Goal: Task Accomplishment & Management: Complete application form

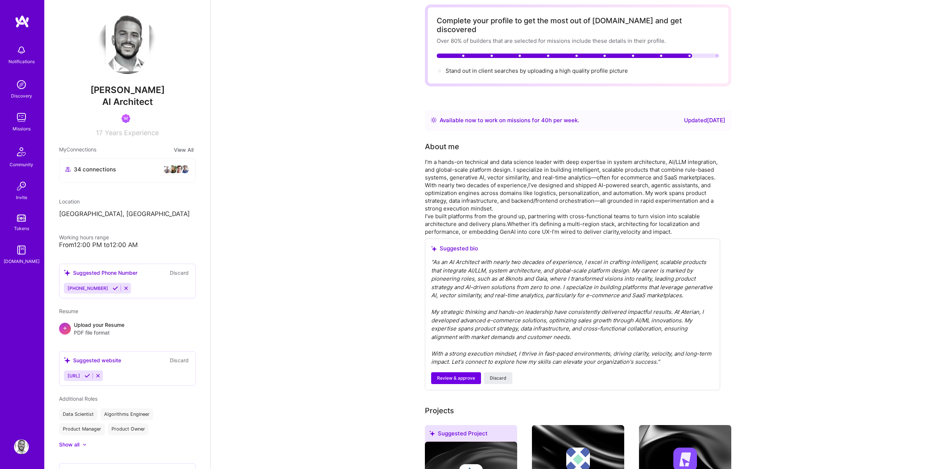
scroll to position [582, 0]
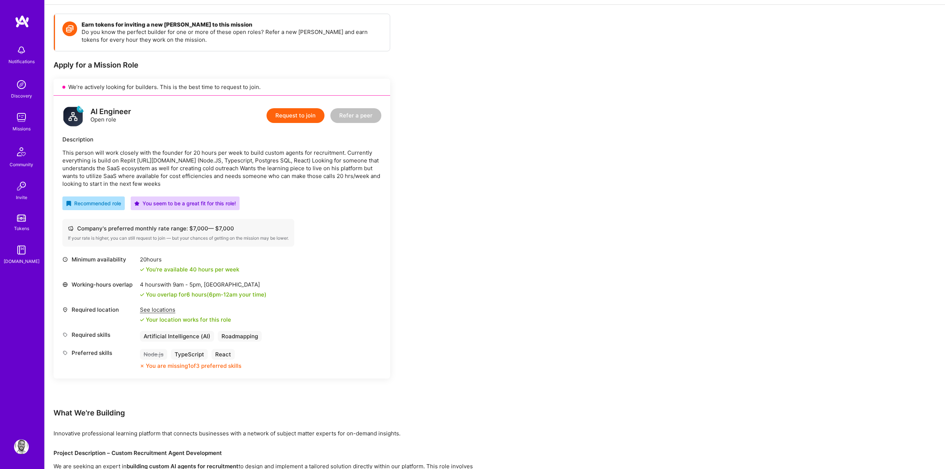
scroll to position [95, 0]
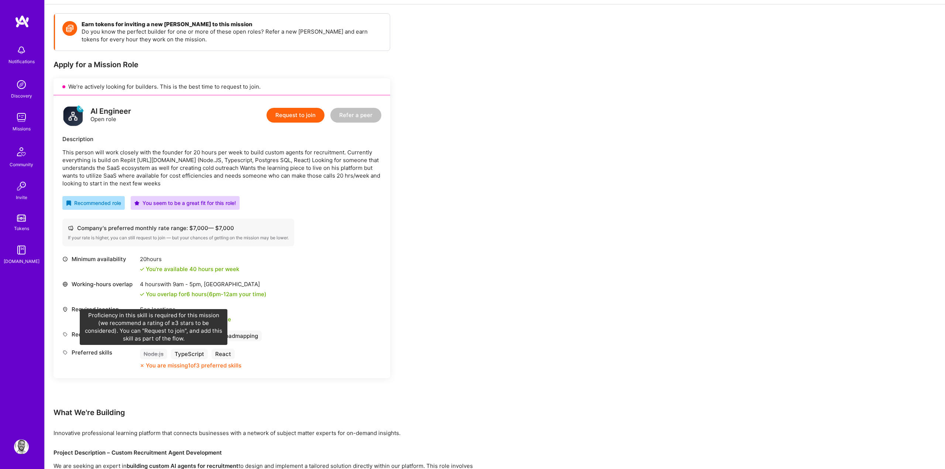
click at [157, 352] on div "Node.js" at bounding box center [153, 353] width 27 height 11
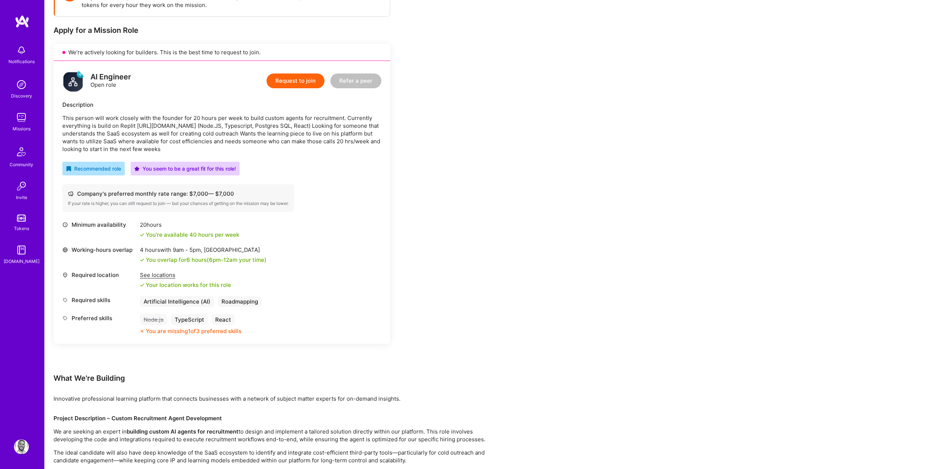
scroll to position [111, 0]
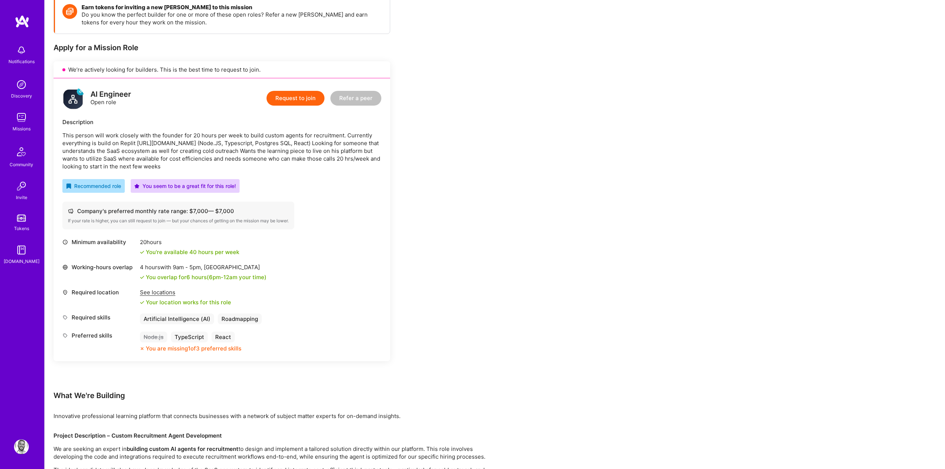
click at [334, 315] on div "Required skills Artificial Intelligence (AI) Roadmapping" at bounding box center [221, 318] width 319 height 11
click at [22, 449] on img at bounding box center [21, 446] width 15 height 15
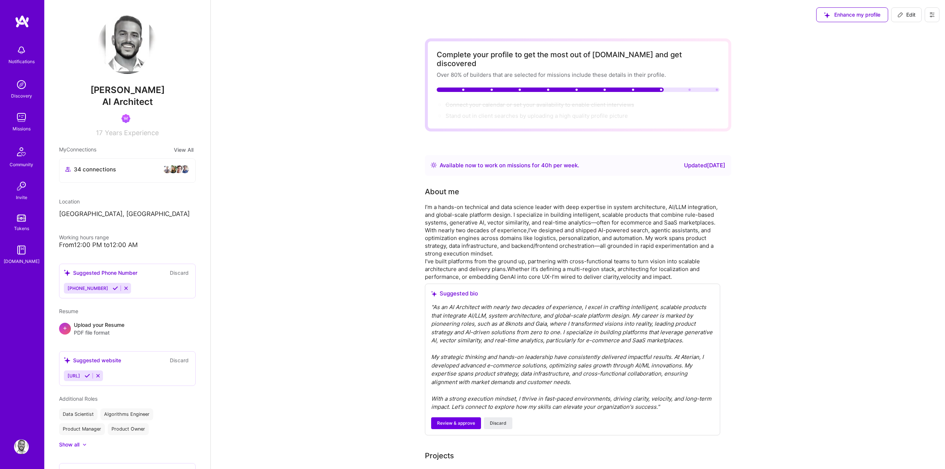
click at [907, 15] on span "Edit" at bounding box center [906, 14] width 18 height 7
select select "US"
select select "Right Now"
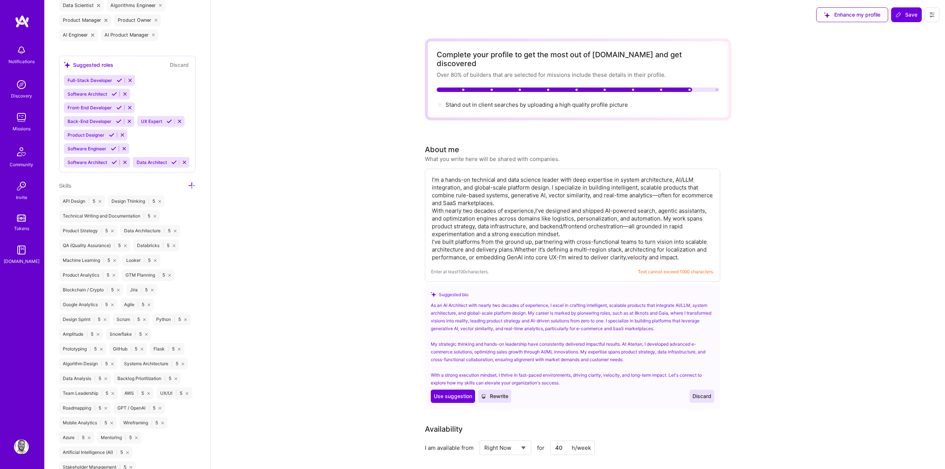
scroll to position [540, 0]
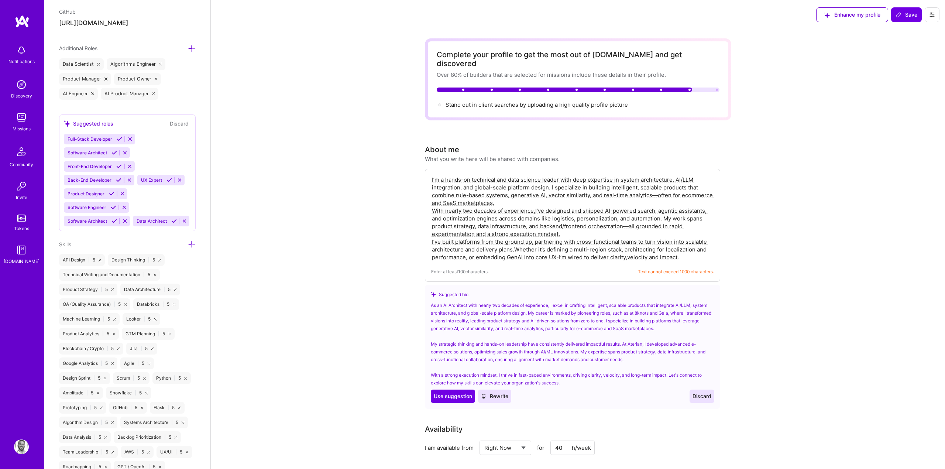
click at [192, 236] on div "Edit photo Tamir Kedmi AI Architect 17 Years Experience Location This is the lo…" at bounding box center [127, 234] width 166 height 469
click at [192, 242] on icon at bounding box center [192, 244] width 8 height 8
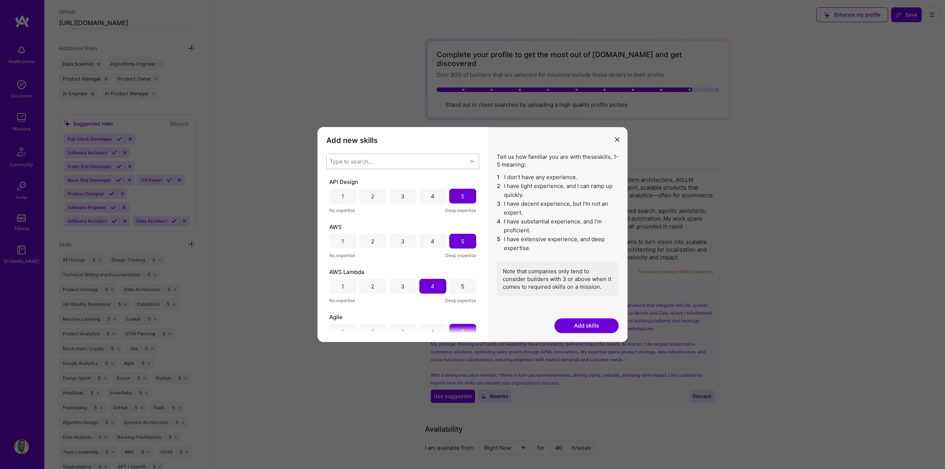
click at [353, 154] on div "Type to search..." at bounding box center [397, 161] width 141 height 15
type input "node"
click at [347, 176] on div "Node.js" at bounding box center [402, 181] width 153 height 14
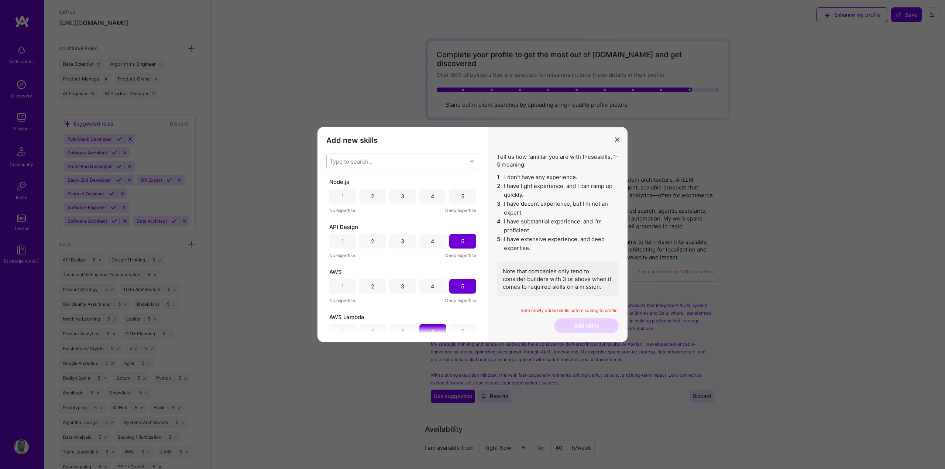
click at [582, 240] on li "5 I have extensive experience, and deep expertise." at bounding box center [558, 244] width 122 height 18
click at [437, 198] on div "4" at bounding box center [432, 196] width 27 height 15
click at [589, 328] on button "Add skills" at bounding box center [586, 325] width 64 height 15
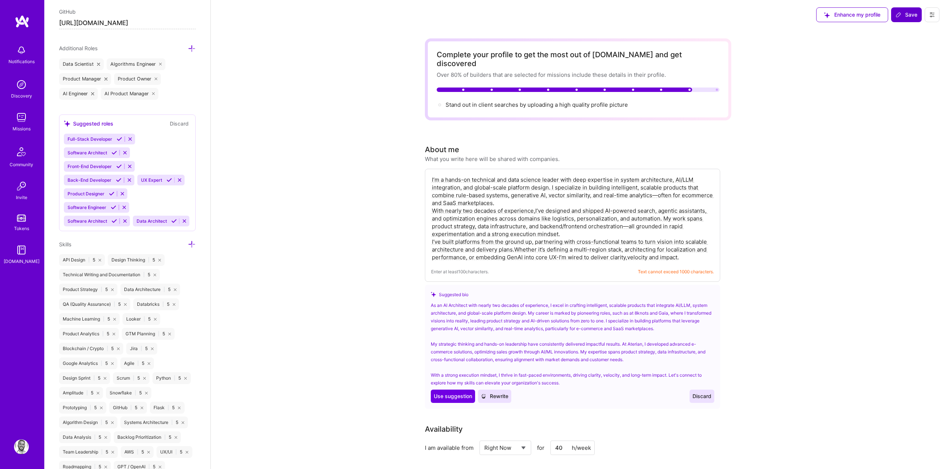
click at [904, 12] on span "Save" at bounding box center [907, 14] width 22 height 7
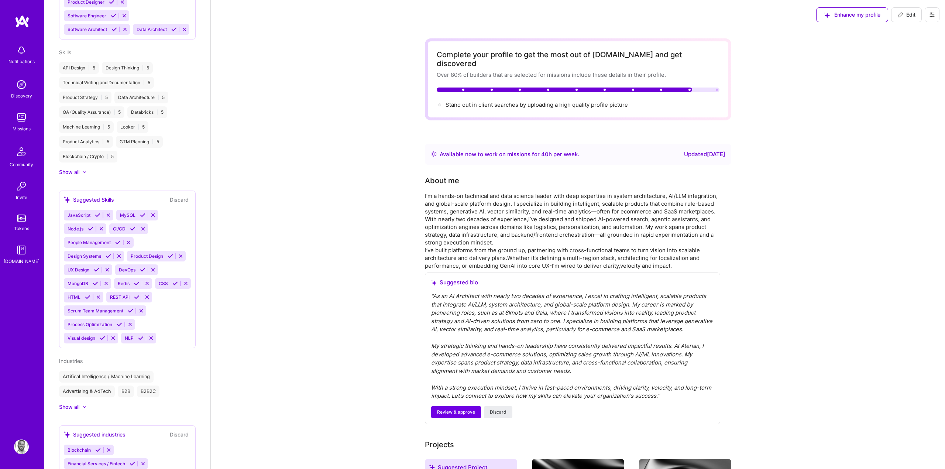
scroll to position [351, 0]
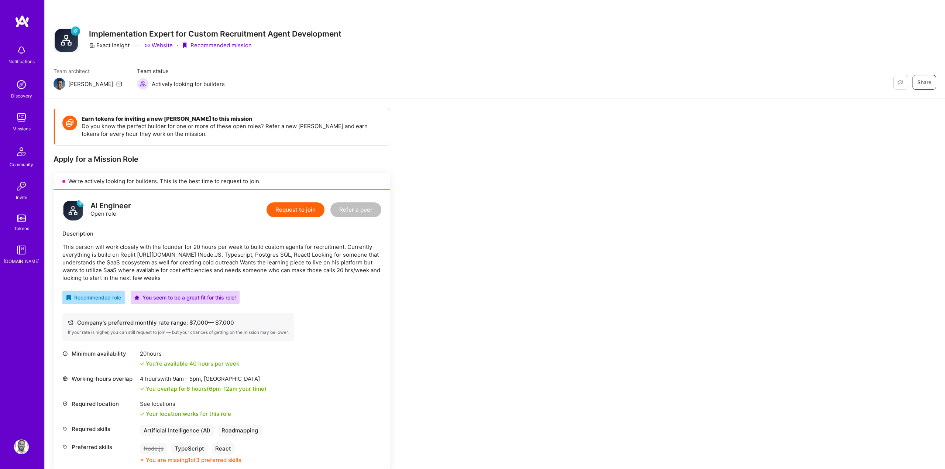
scroll to position [35, 0]
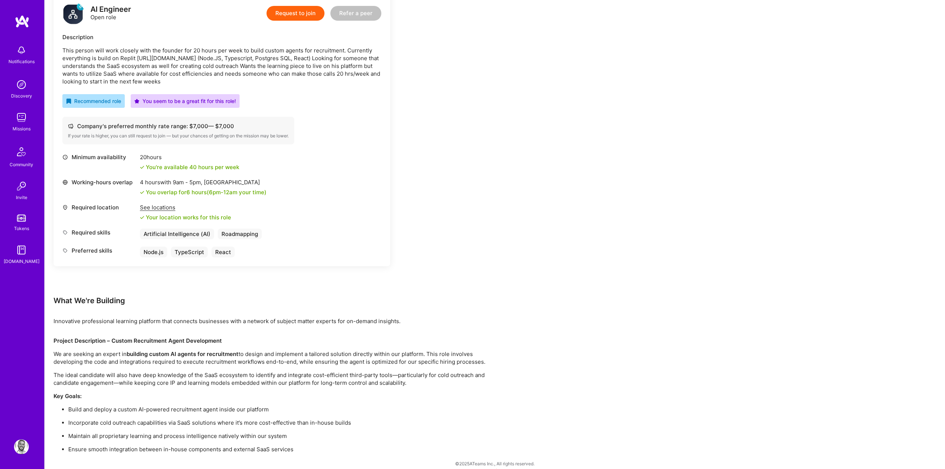
scroll to position [204, 0]
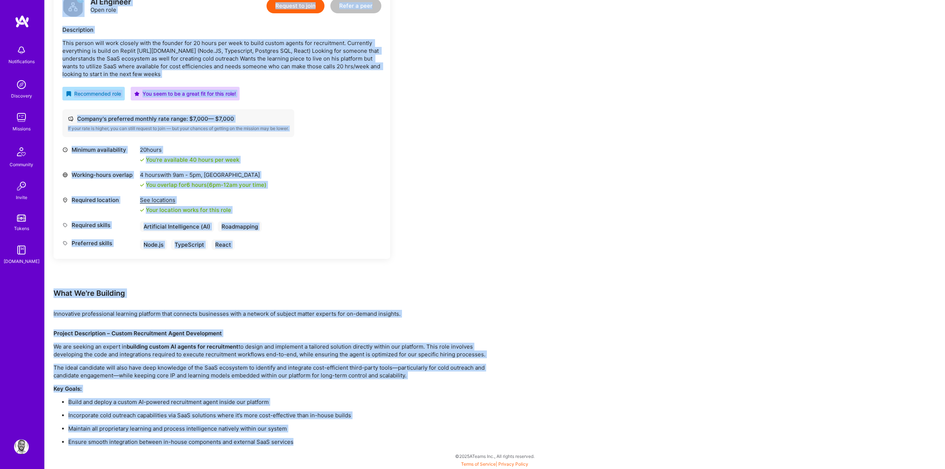
drag, startPoint x: 310, startPoint y: 446, endPoint x: 60, endPoint y: 12, distance: 500.8
click at [60, 12] on div "Earn tokens for inviting a new [PERSON_NAME] to this mission Do you know the pe…" at bounding box center [495, 182] width 900 height 574
copy div "LO Ipsumdol Sita cons Adipisc el sedd Eiusm t inci Utlaboreetd Magn aliqua enim…"
click at [293, 8] on button "Request to join" at bounding box center [296, 6] width 58 height 15
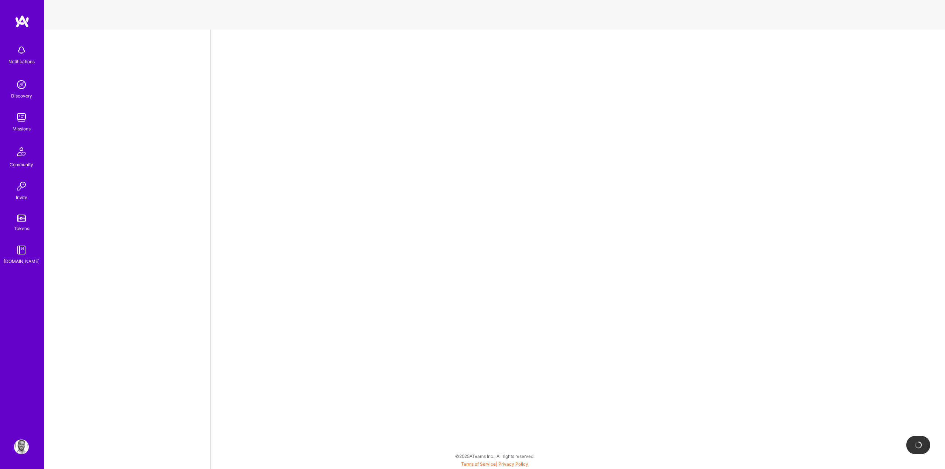
select select "US"
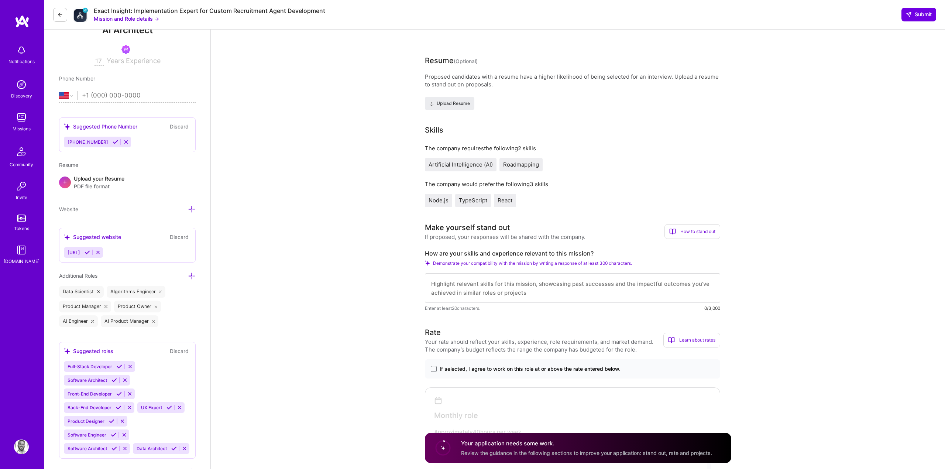
scroll to position [80, 0]
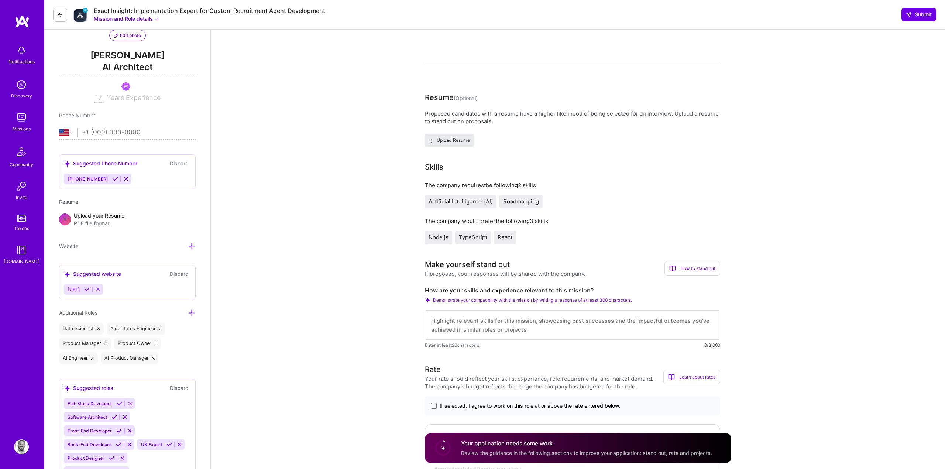
click at [546, 286] on label "How are your skills and experience relevant to this mission?" at bounding box center [572, 290] width 295 height 8
copy label "How are your skills and experience relevant to this mission?"
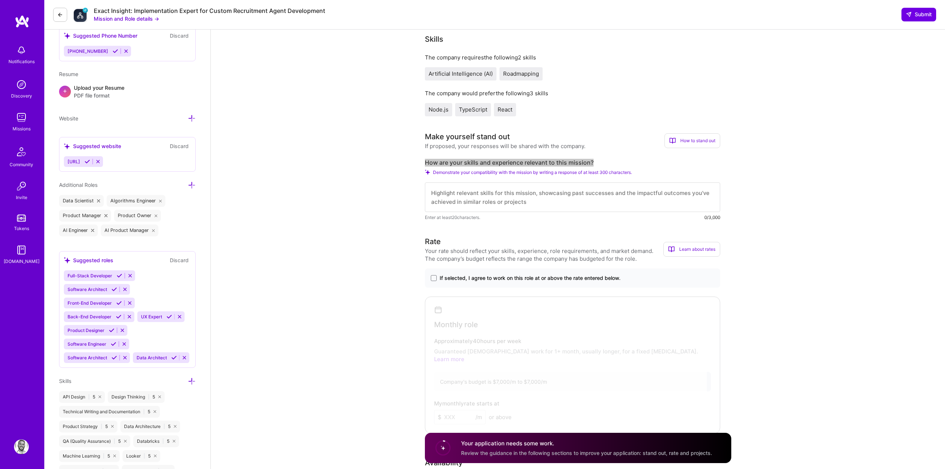
scroll to position [238, 0]
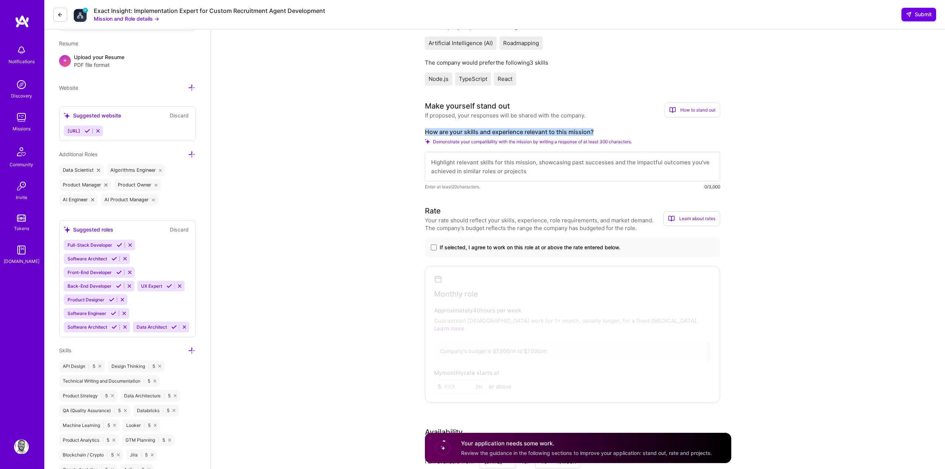
click at [490, 165] on textarea at bounding box center [572, 167] width 295 height 30
paste textarea "I’ve led the development of AI-powered systems that integrate LLMs, structured …"
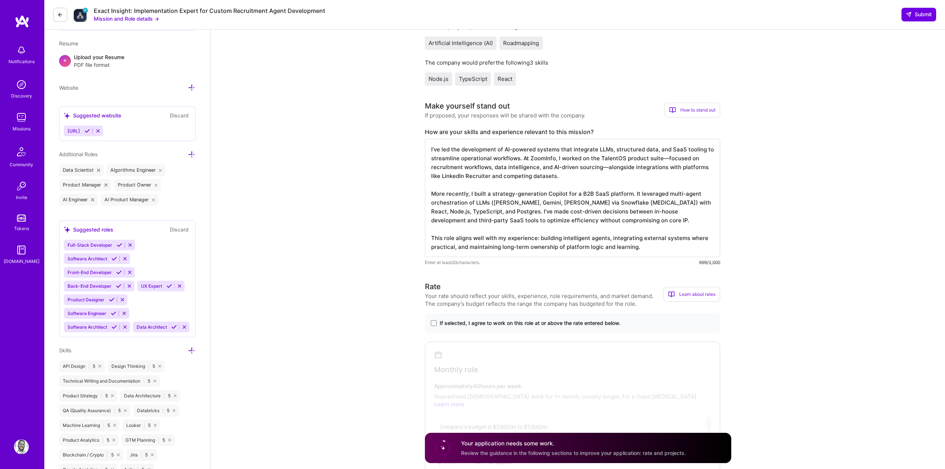
click at [511, 204] on textarea "I’ve led the development of AI-powered systems that integrate LLMs, structured …" at bounding box center [572, 198] width 295 height 118
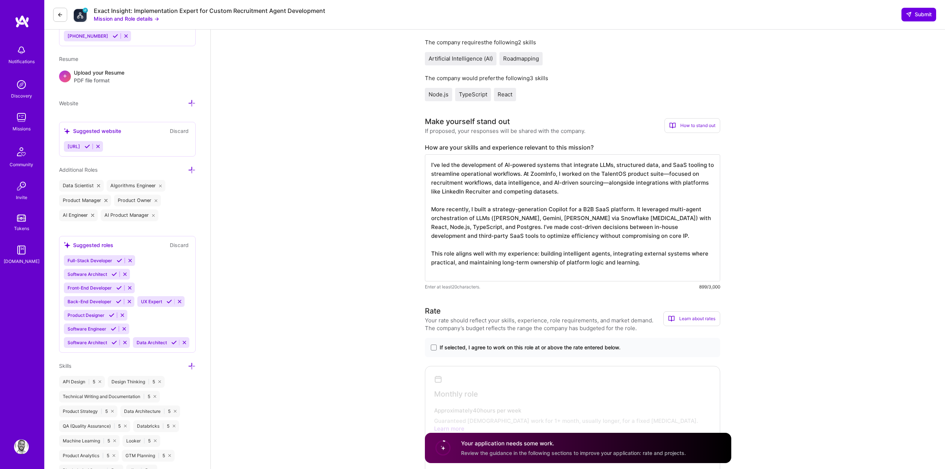
click at [430, 162] on textarea "I’ve led the development of AI-powered systems that integrate LLMs, structured …" at bounding box center [572, 217] width 295 height 127
paste textarea "As an AI architect and hands-on builder with deep experience in custom agent de…"
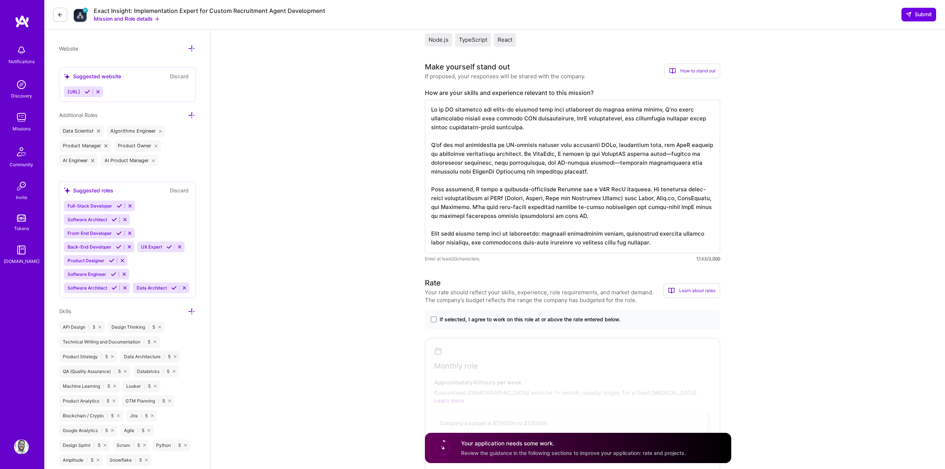
scroll to position [279, 0]
click at [535, 214] on textarea at bounding box center [572, 175] width 295 height 154
click at [504, 188] on textarea at bounding box center [572, 175] width 295 height 154
click at [585, 188] on textarea at bounding box center [572, 175] width 295 height 154
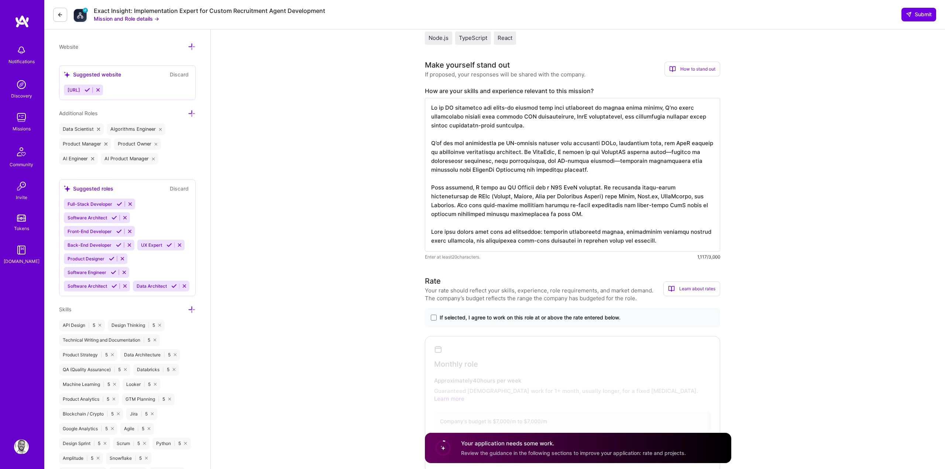
click at [546, 207] on textarea at bounding box center [572, 175] width 295 height 154
click at [537, 213] on textarea at bounding box center [572, 175] width 295 height 154
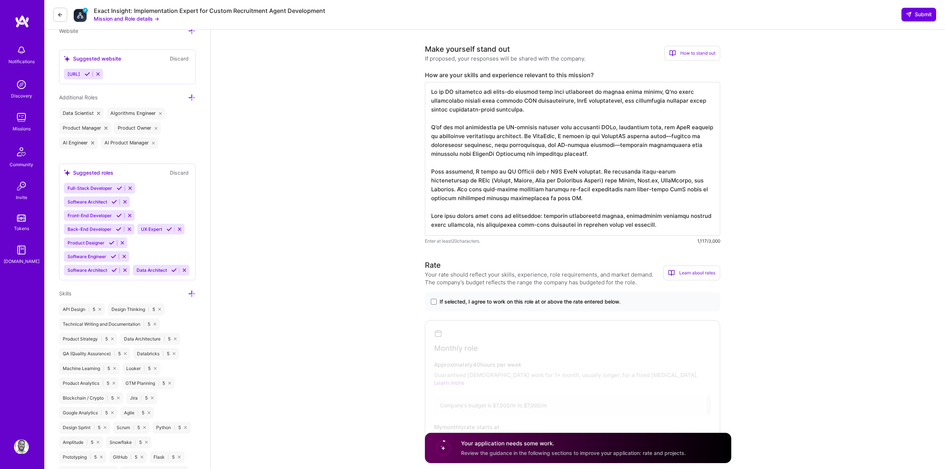
scroll to position [296, 0]
click at [635, 228] on textarea at bounding box center [572, 158] width 295 height 154
click at [650, 224] on textarea at bounding box center [572, 158] width 295 height 154
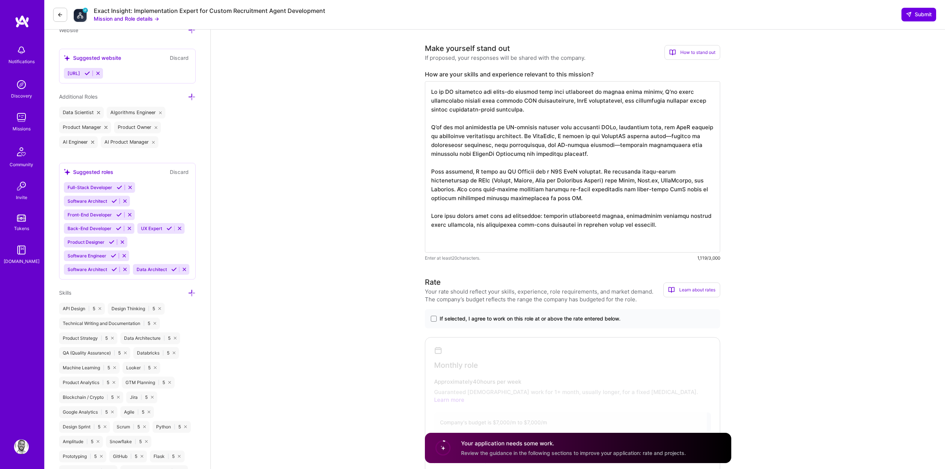
paste textarea "I believe this aligns well with my background—developing AI-driven agents, inte…"
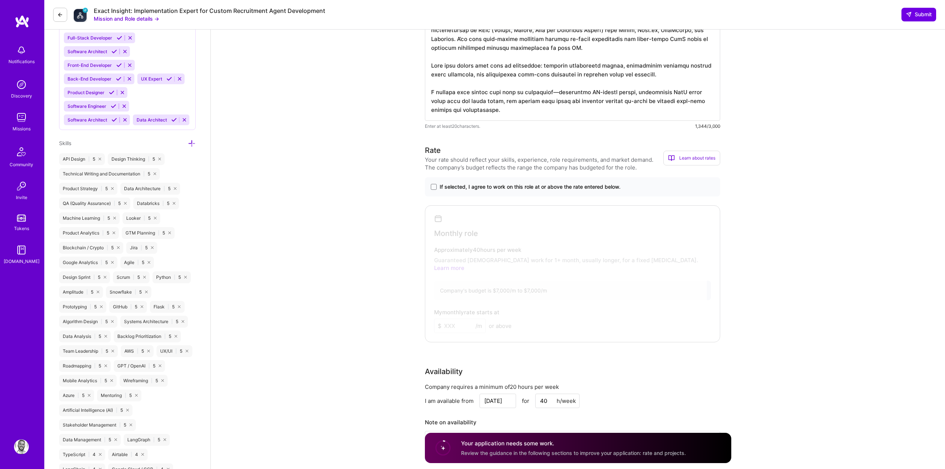
scroll to position [447, 0]
type textarea "As an AI architect and hands-on builder with deep experience in custom agent de…"
click at [483, 189] on div "If selected, I agree to work on this role at or above the rate entered below." at bounding box center [572, 184] width 295 height 19
click at [481, 186] on span "If selected, I agree to work on this role at or above the rate entered below." at bounding box center [530, 184] width 181 height 7
click at [0, 0] on input "If selected, I agree to work on this role at or above the rate entered below." at bounding box center [0, 0] width 0 height 0
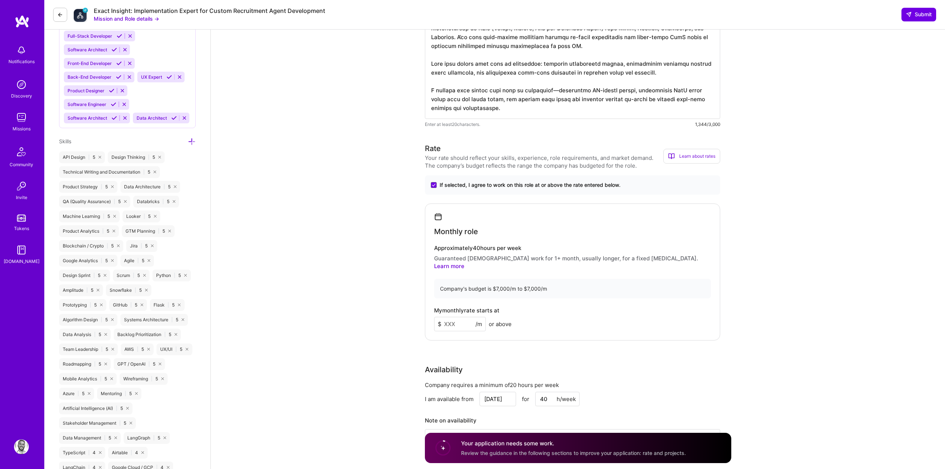
click at [453, 319] on input at bounding box center [460, 324] width 52 height 14
type input "7000"
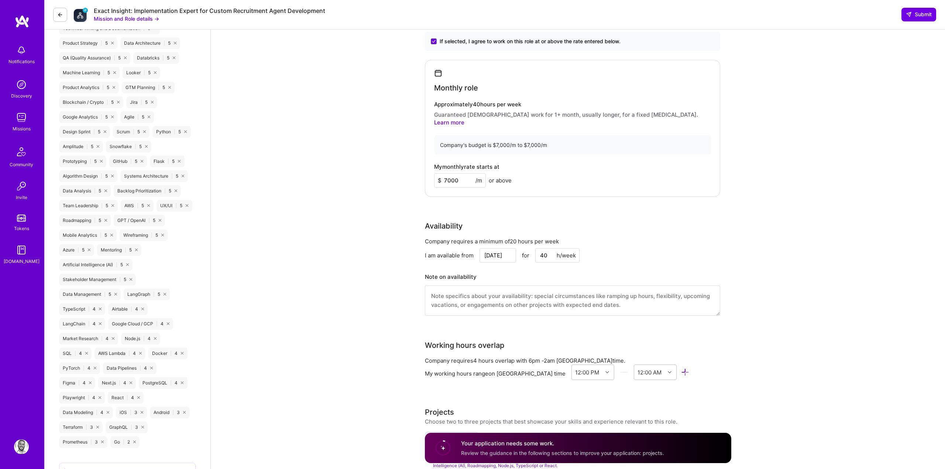
scroll to position [592, 0]
drag, startPoint x: 547, startPoint y: 247, endPoint x: 530, endPoint y: 246, distance: 17.4
click at [530, 247] on div "Aug 18 for 40 h/week" at bounding box center [530, 254] width 100 height 14
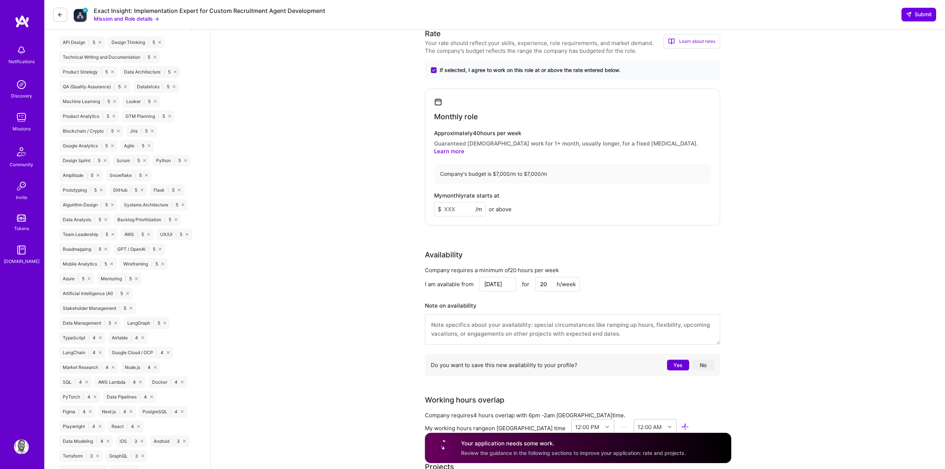
scroll to position [559, 0]
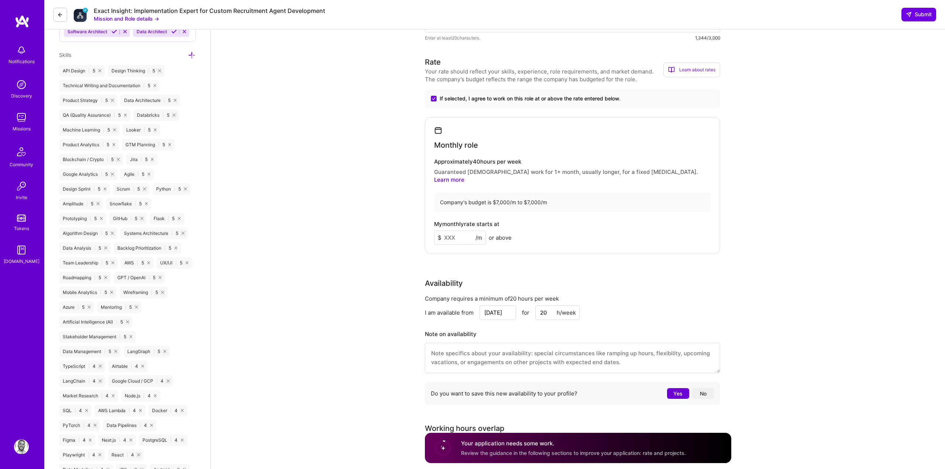
scroll to position [532, 0]
drag, startPoint x: 550, startPoint y: 308, endPoint x: 516, endPoint y: 308, distance: 34.7
click at [517, 308] on div "Aug 18 for 20 h/week" at bounding box center [530, 314] width 100 height 14
click at [617, 262] on div "Rate Your rate should reflect your skills, experience, role requirements, and m…" at bounding box center [578, 233] width 306 height 351
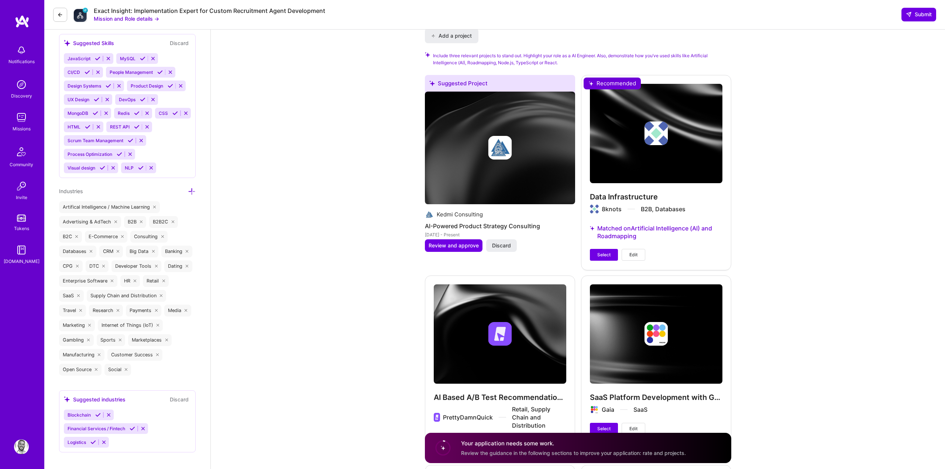
scroll to position [1032, 0]
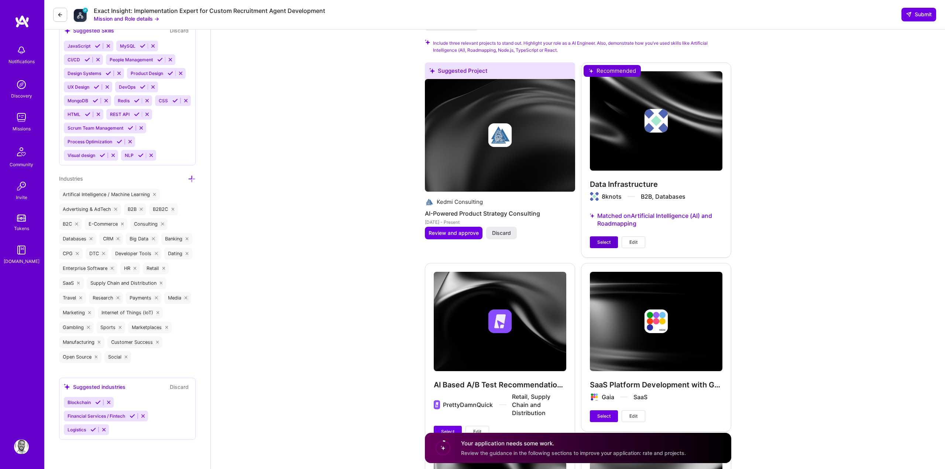
click at [602, 239] on span "Select" at bounding box center [603, 242] width 13 height 7
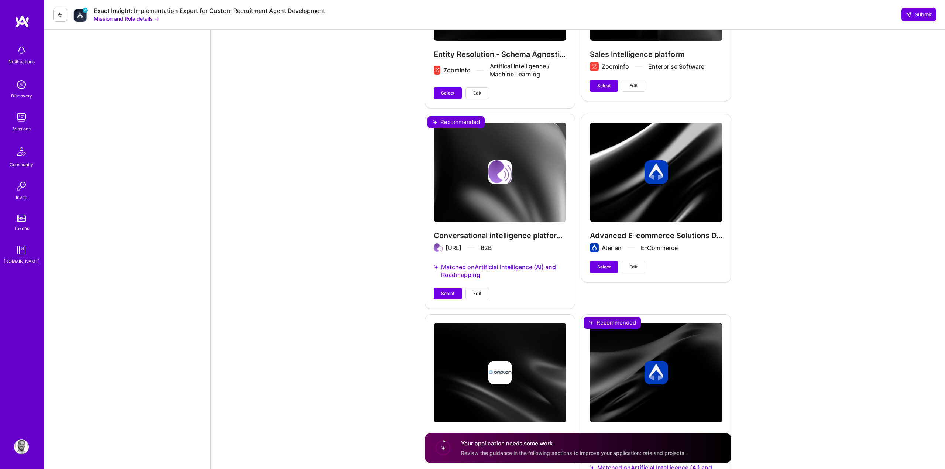
scroll to position [1734, 0]
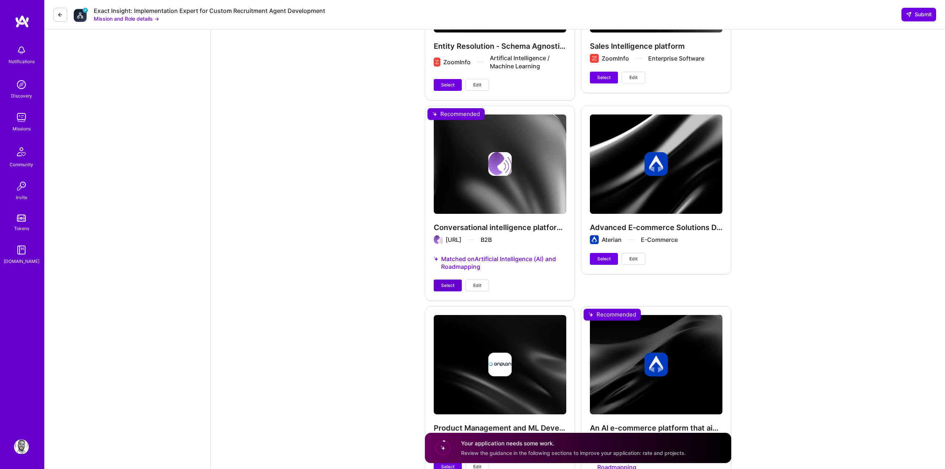
click at [446, 282] on span "Select" at bounding box center [447, 285] width 13 height 7
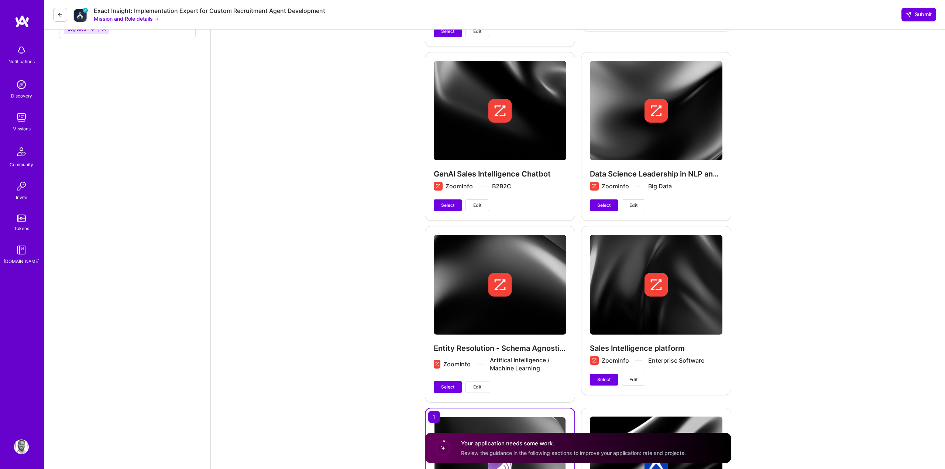
scroll to position [1428, 0]
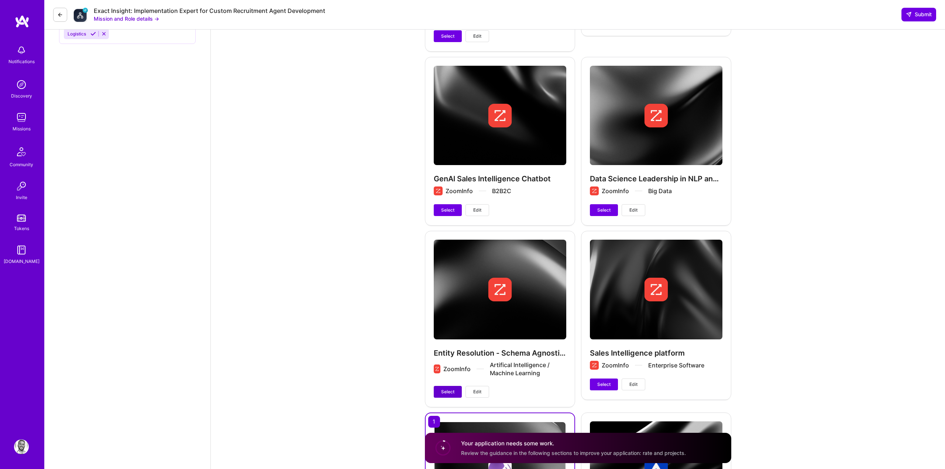
click at [440, 388] on button "Select" at bounding box center [448, 392] width 28 height 12
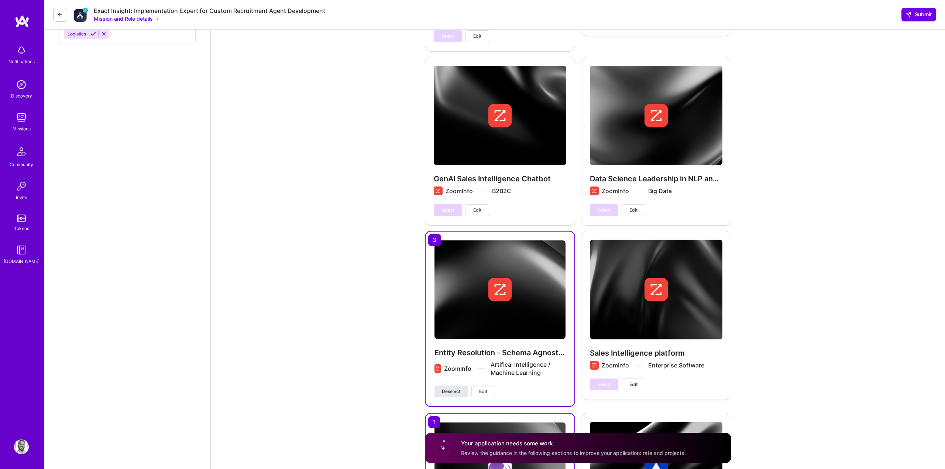
click at [447, 388] on span "Deselect" at bounding box center [451, 391] width 18 height 7
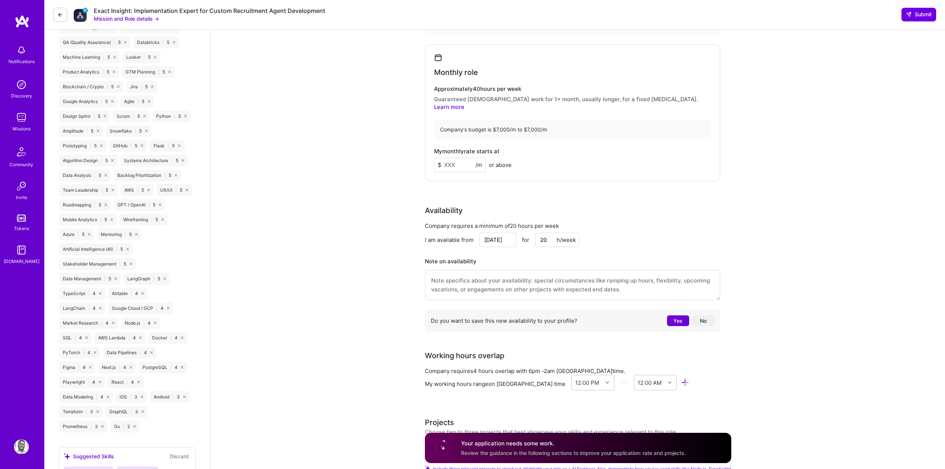
scroll to position [600, 0]
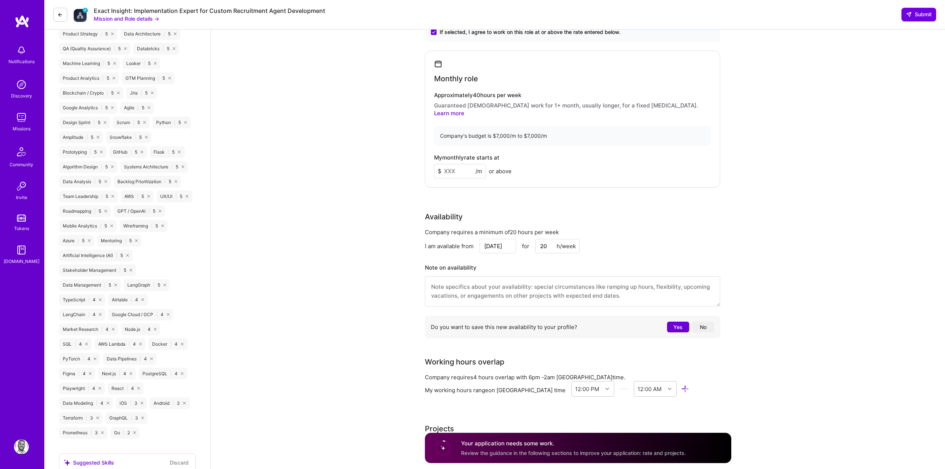
click at [545, 241] on input "20" at bounding box center [557, 246] width 44 height 14
type input "40"
click at [455, 164] on input at bounding box center [460, 171] width 52 height 14
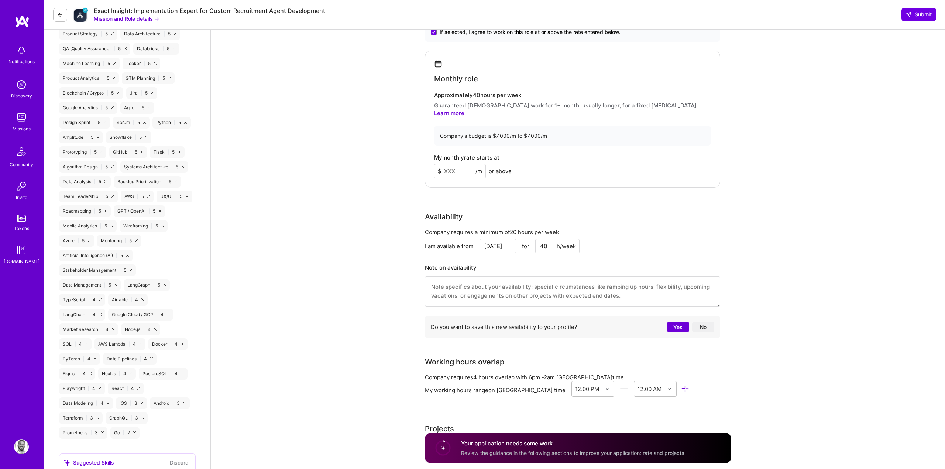
drag, startPoint x: 547, startPoint y: 237, endPoint x: 540, endPoint y: 237, distance: 7.4
click at [540, 239] on input "40" at bounding box center [557, 246] width 44 height 14
click at [498, 239] on input "Aug 18" at bounding box center [498, 246] width 37 height 14
click at [483, 193] on div "21" at bounding box center [483, 193] width 10 height 10
type input "Aug 21"
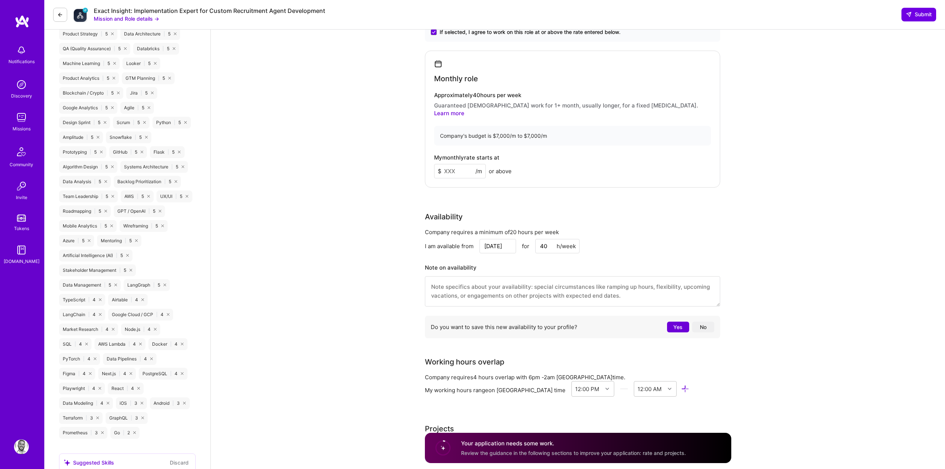
drag, startPoint x: 551, startPoint y: 237, endPoint x: 529, endPoint y: 238, distance: 21.4
click at [529, 239] on div "Aug 21 for 40 h/week" at bounding box center [530, 246] width 100 height 14
click at [658, 239] on div "I am available from Aug 21 for 20 h/week" at bounding box center [572, 246] width 295 height 14
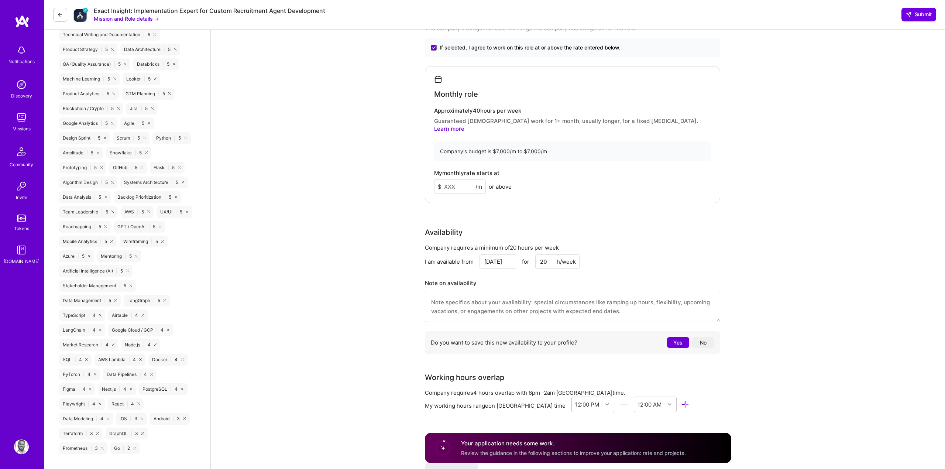
scroll to position [649, 0]
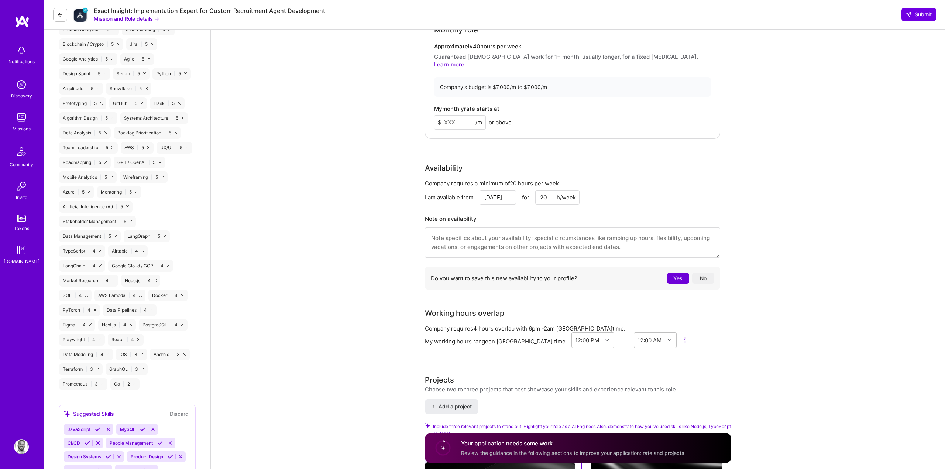
click at [699, 273] on button "No" at bounding box center [703, 278] width 22 height 11
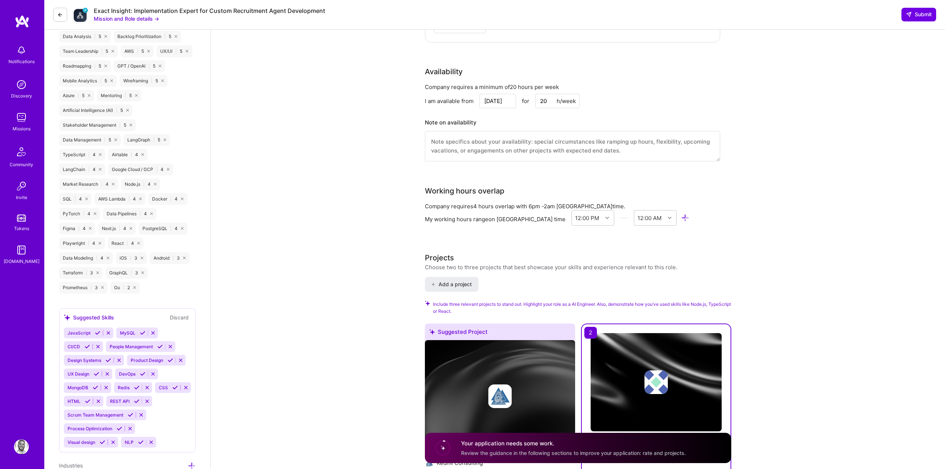
scroll to position [850, 0]
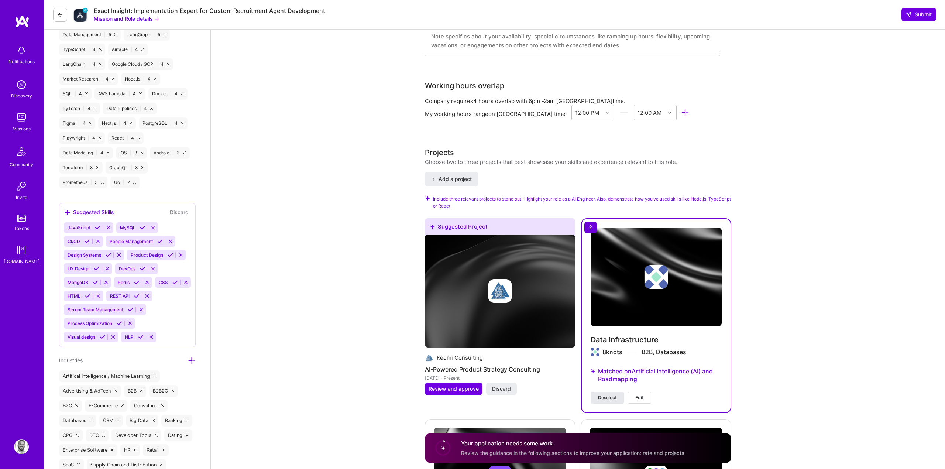
click at [616, 394] on span "Deselect" at bounding box center [607, 397] width 18 height 7
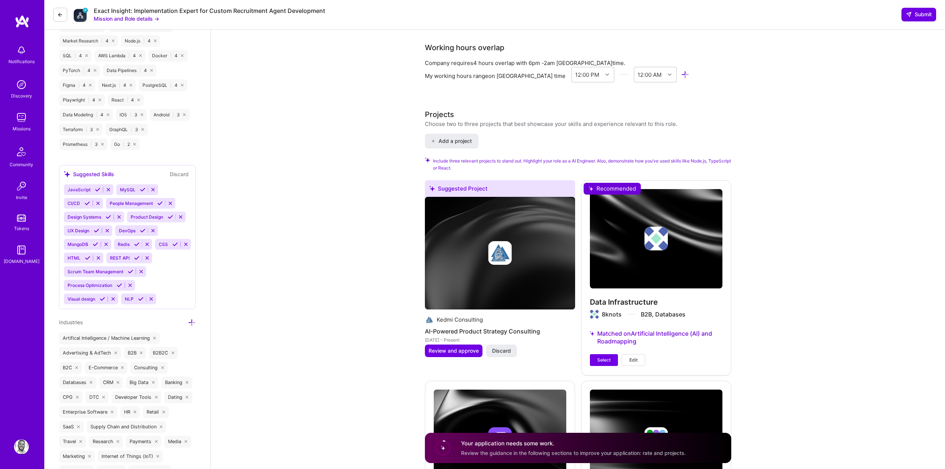
scroll to position [1049, 0]
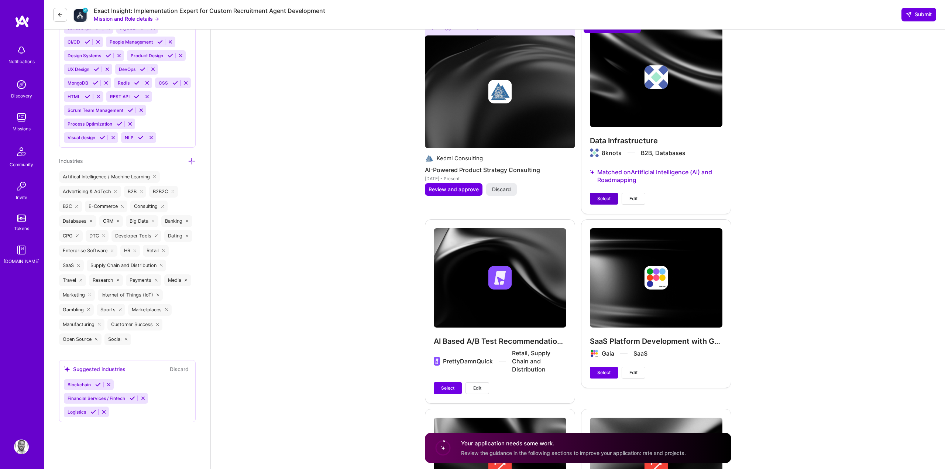
click at [603, 195] on span "Select" at bounding box center [603, 198] width 13 height 7
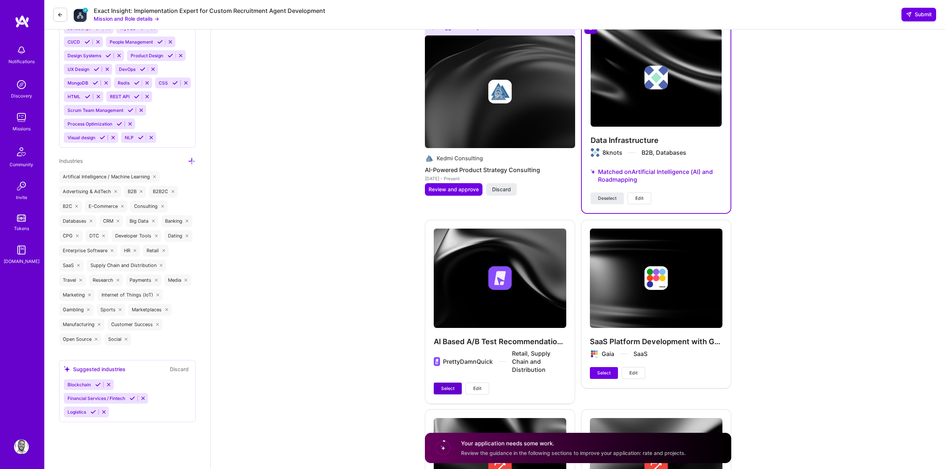
click at [444, 385] on span "Select" at bounding box center [447, 388] width 13 height 7
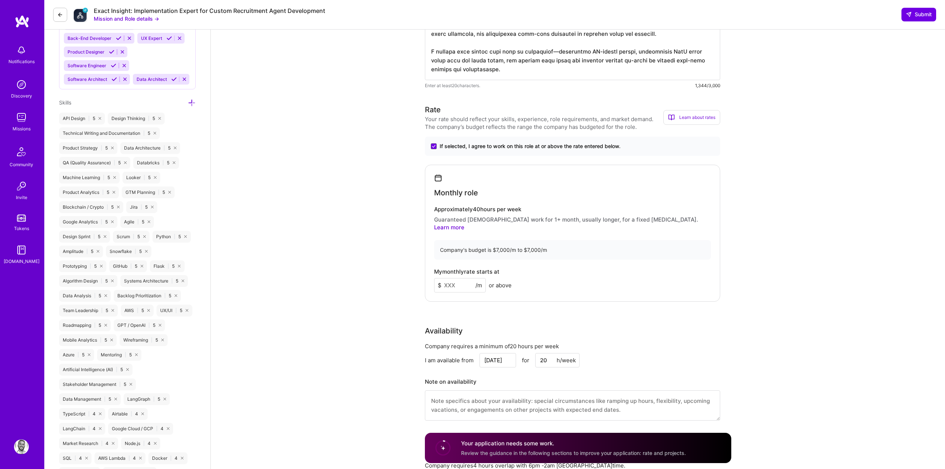
scroll to position [485, 0]
click at [481, 147] on span "If selected, I agree to work on this role at or above the rate entered below." at bounding box center [530, 147] width 181 height 7
click at [0, 0] on input "If selected, I agree to work on this role at or above the rate entered below." at bounding box center [0, 0] width 0 height 0
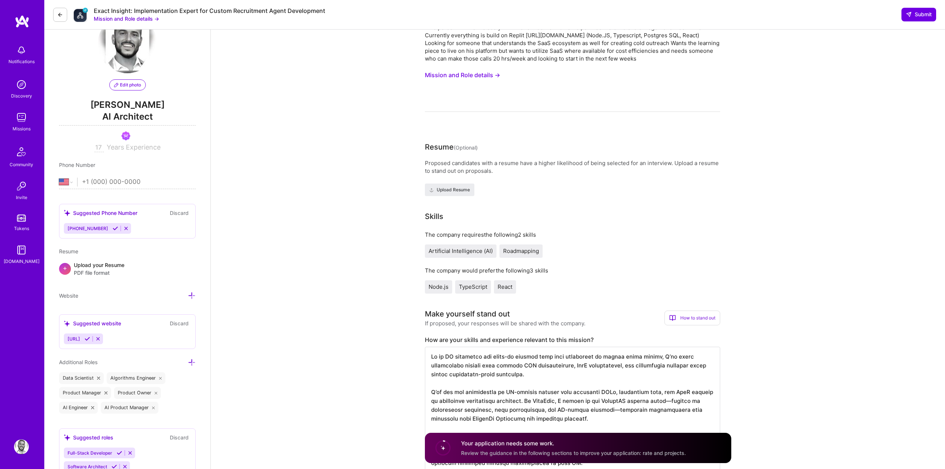
scroll to position [0, 0]
click at [914, 22] on div "Exact Insight: Implementation Expert for Custom Recruitment Agent Development M…" at bounding box center [494, 15] width 901 height 30
click at [914, 15] on span "Submit" at bounding box center [919, 14] width 26 height 7
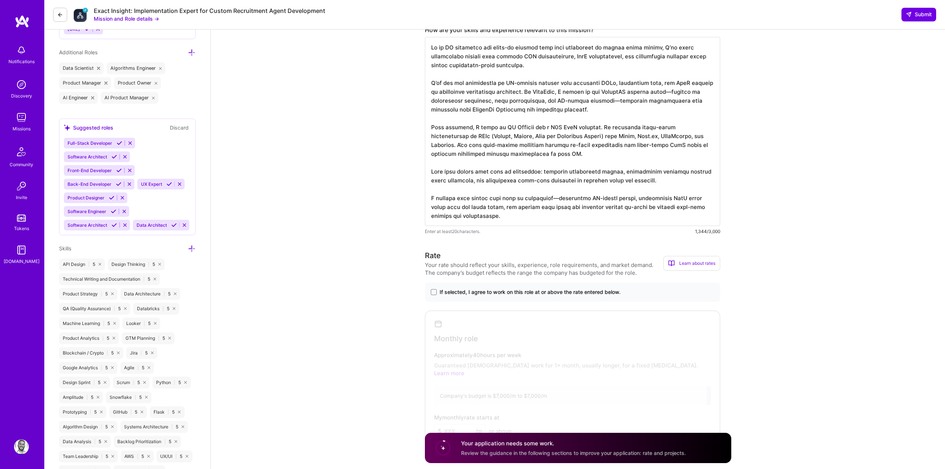
scroll to position [343, 0]
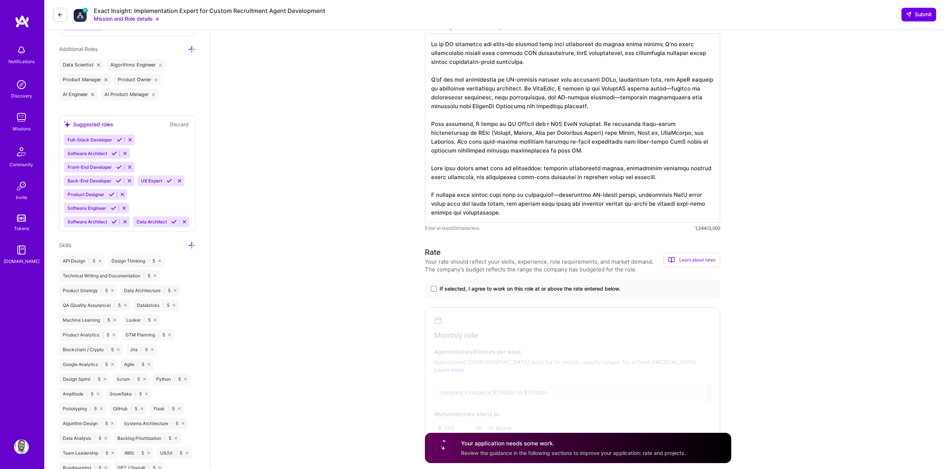
click at [508, 288] on span "If selected, I agree to work on this role at or above the rate entered below." at bounding box center [530, 288] width 181 height 7
click at [0, 0] on input "If selected, I agree to work on this role at or above the rate entered below." at bounding box center [0, 0] width 0 height 0
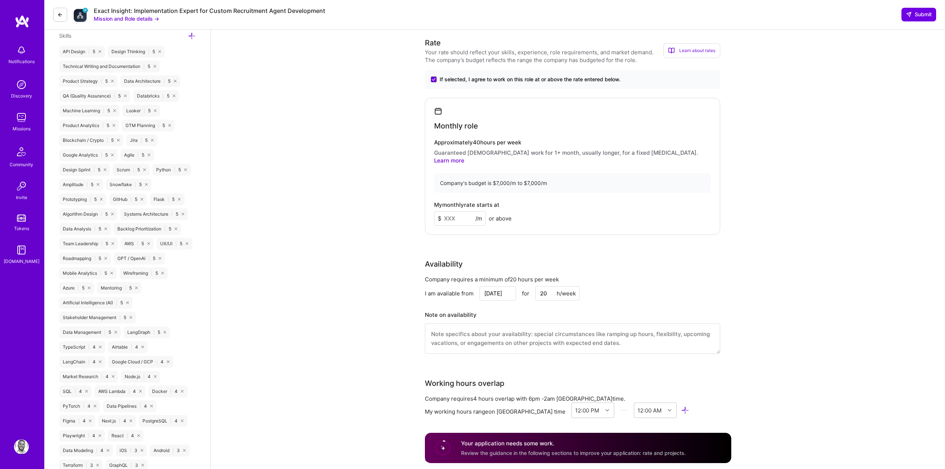
scroll to position [554, 0]
click at [920, 14] on span "Submit" at bounding box center [919, 14] width 26 height 7
click at [543, 285] on input "20" at bounding box center [557, 292] width 44 height 14
click at [543, 289] on input "30" at bounding box center [557, 292] width 44 height 14
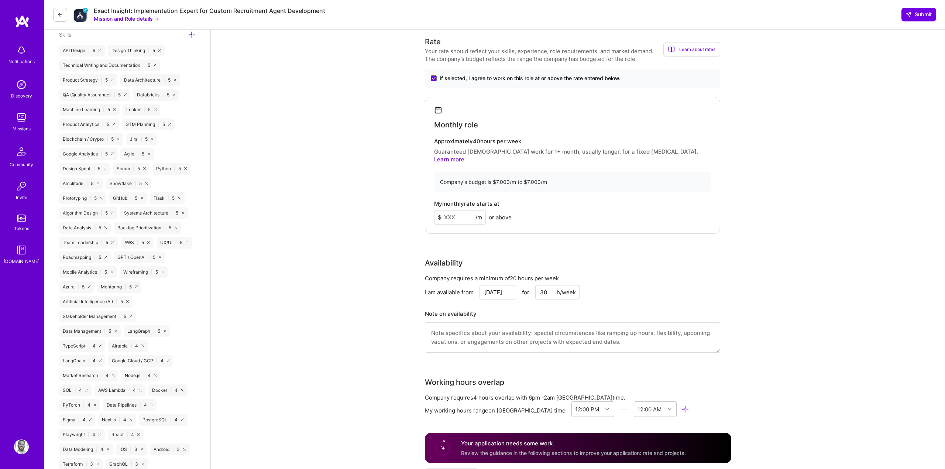
click at [543, 289] on input "30" at bounding box center [557, 292] width 44 height 14
type input "40"
click at [530, 245] on div "Rate Your rate should reflect your skills, experience, role requirements, and m…" at bounding box center [578, 199] width 306 height 326
click at [459, 216] on input at bounding box center [460, 217] width 52 height 14
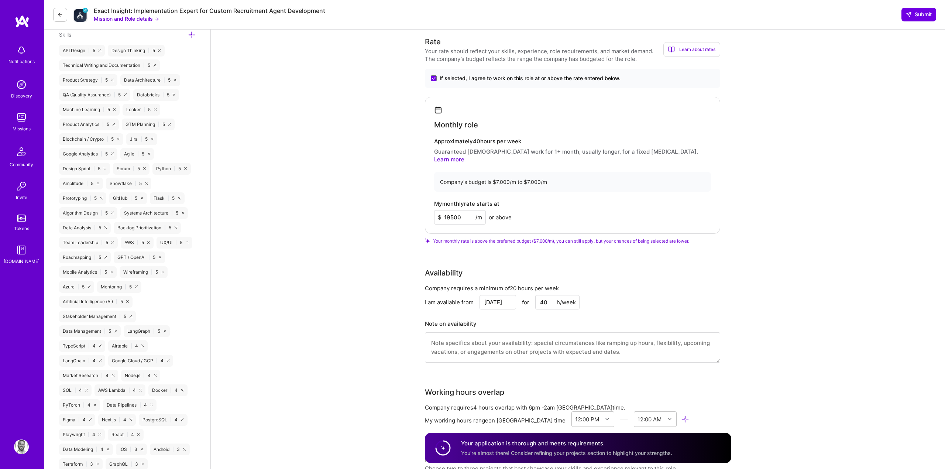
type input "19500"
click at [439, 336] on textarea at bounding box center [572, 347] width 295 height 30
type textarea "I can"
click at [455, 210] on input "19500" at bounding box center [460, 217] width 52 height 14
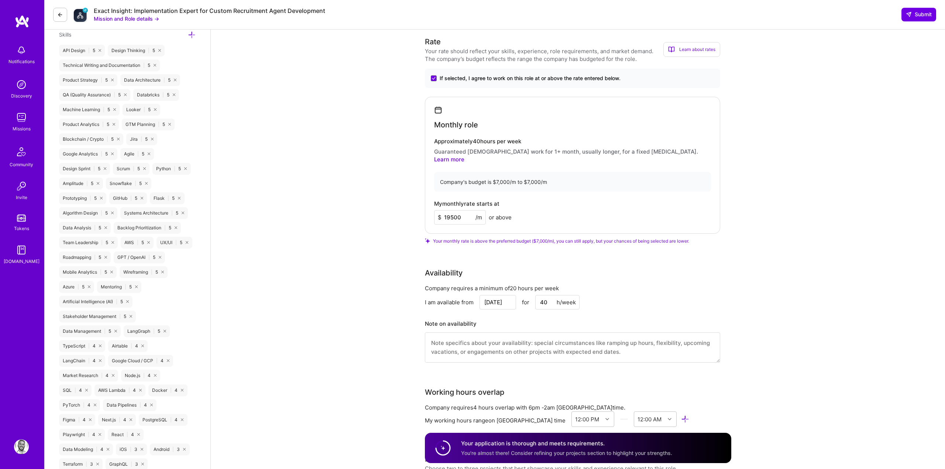
click at [455, 210] on input "19500" at bounding box center [460, 217] width 52 height 14
click at [468, 213] on input "19500" at bounding box center [460, 217] width 52 height 14
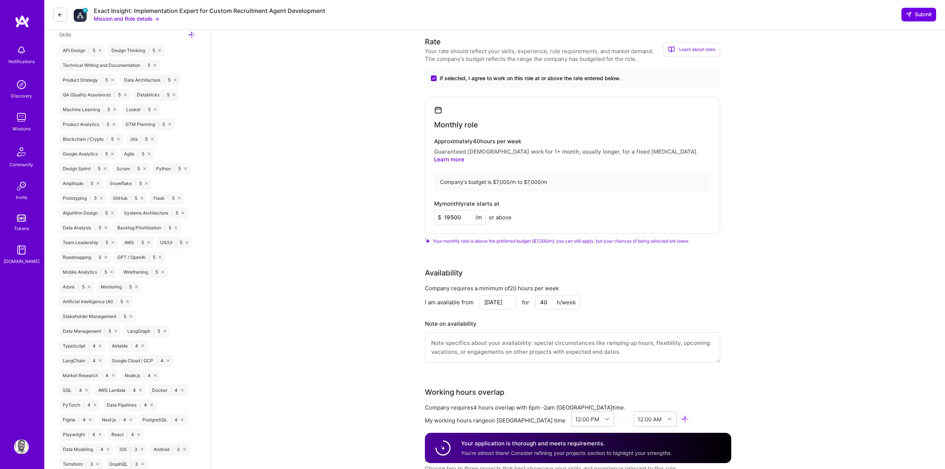
click at [468, 213] on input "19500" at bounding box center [460, 217] width 52 height 14
click at [435, 343] on textarea at bounding box center [572, 347] width 295 height 30
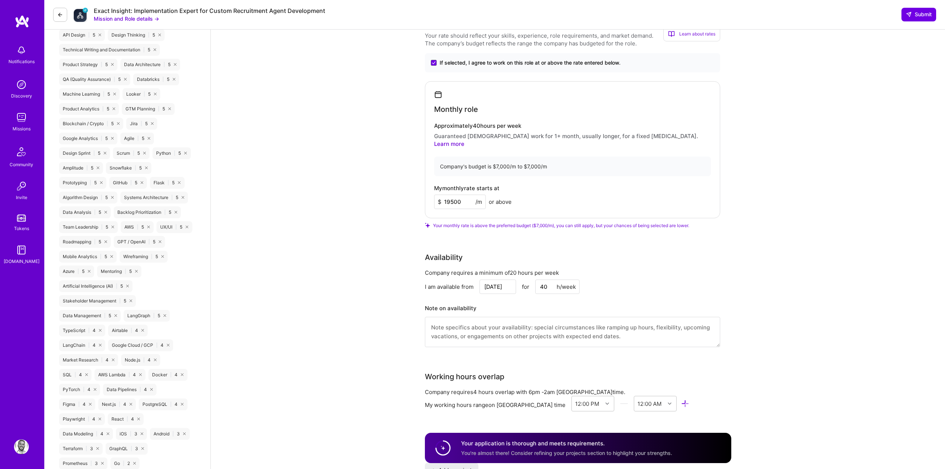
scroll to position [565, 0]
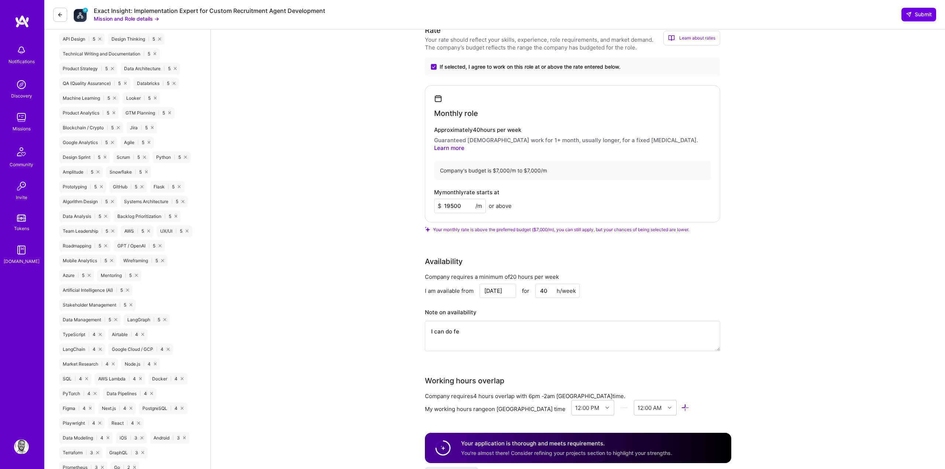
type textarea "I can do fe"
click at [438, 323] on textarea "I can do fe" at bounding box center [572, 336] width 295 height 30
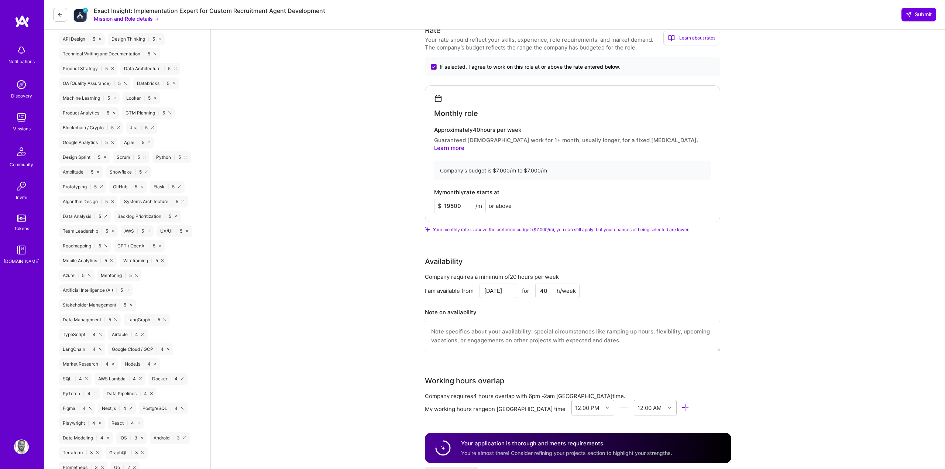
click at [451, 312] on div "Note on availability" at bounding box center [572, 329] width 295 height 44
click at [446, 321] on textarea at bounding box center [572, 336] width 295 height 30
click at [442, 329] on textarea at bounding box center [572, 336] width 295 height 30
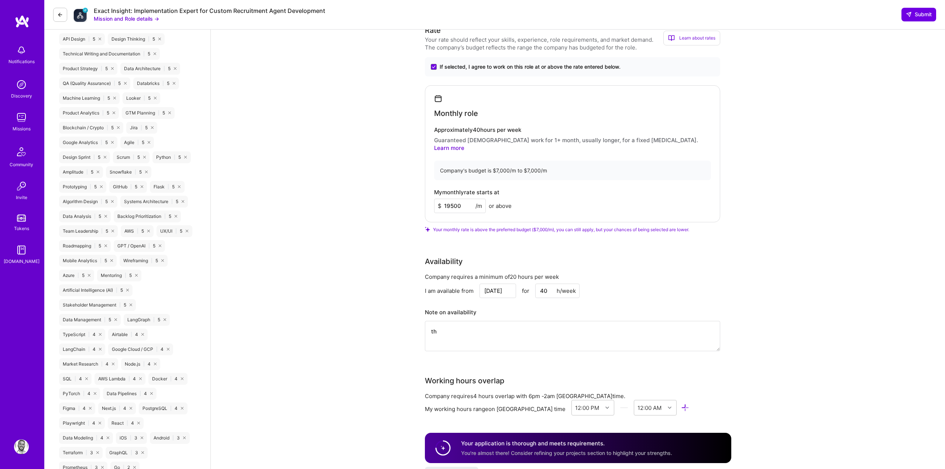
type textarea "t"
type textarea "I can"
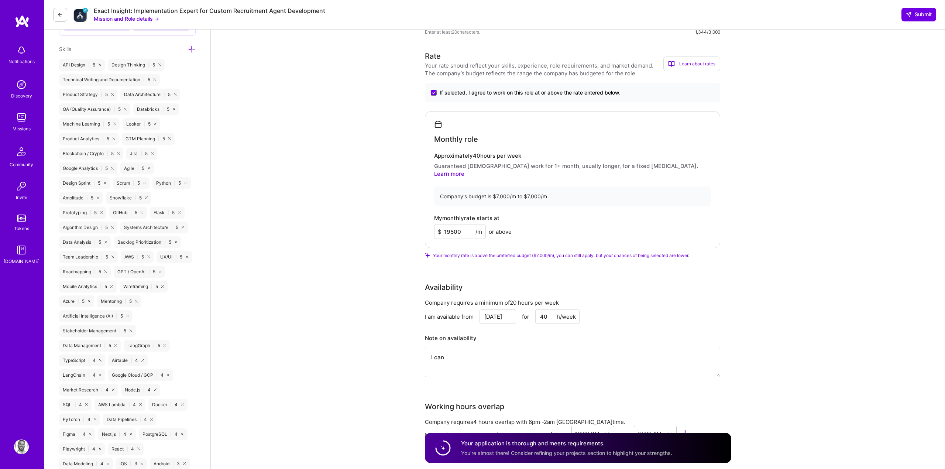
scroll to position [537, 0]
click at [475, 353] on textarea "I can" at bounding box center [572, 363] width 295 height 30
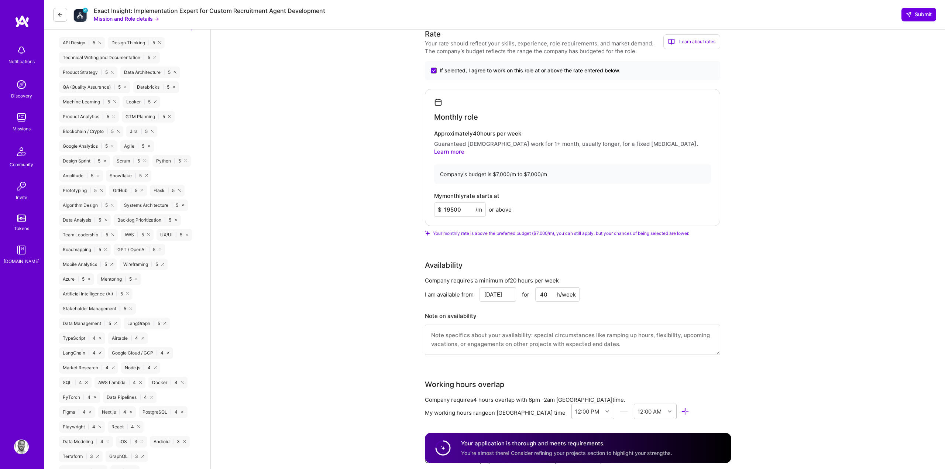
scroll to position [580, 0]
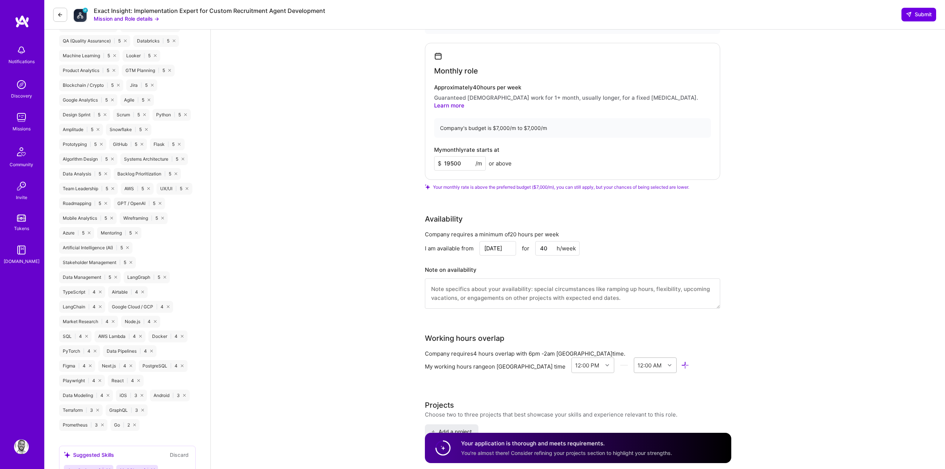
click at [634, 373] on div "12:00 AM" at bounding box center [655, 365] width 43 height 16
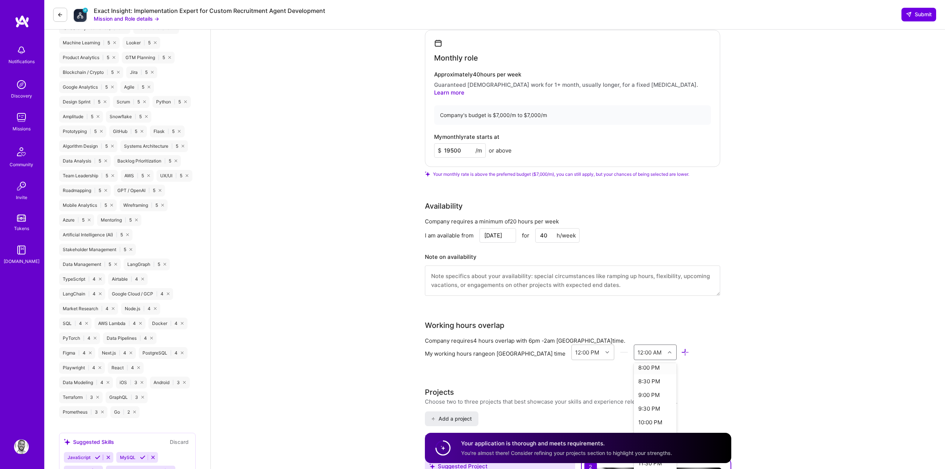
scroll to position [228, 0]
click at [634, 410] on div "10:00 PM" at bounding box center [655, 417] width 43 height 14
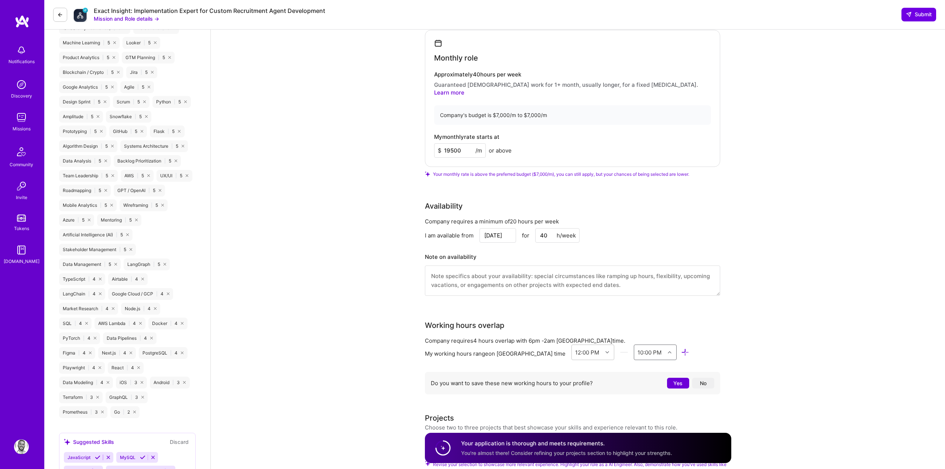
click at [638, 348] on div "10:00 PM" at bounding box center [650, 352] width 24 height 8
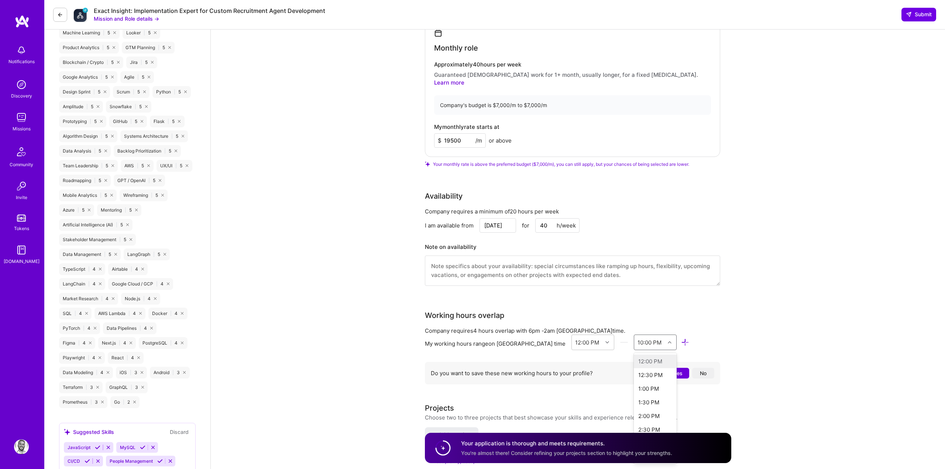
scroll to position [636, 0]
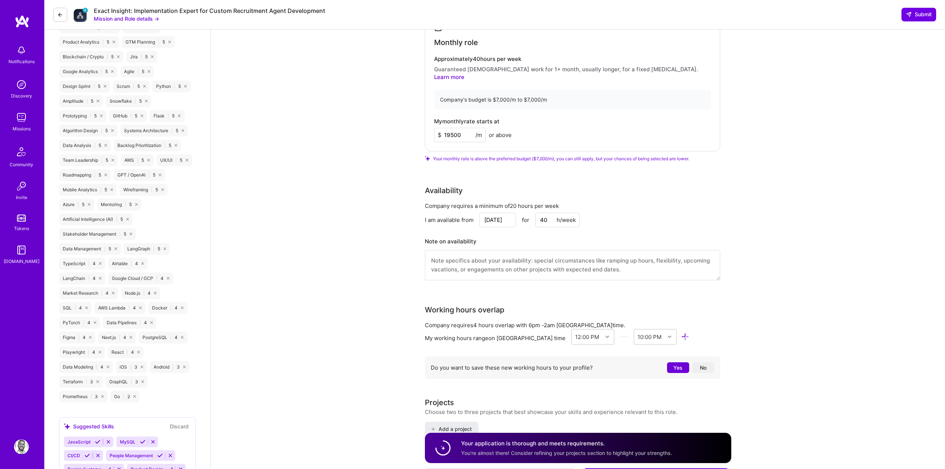
click at [703, 362] on button "No" at bounding box center [703, 367] width 22 height 11
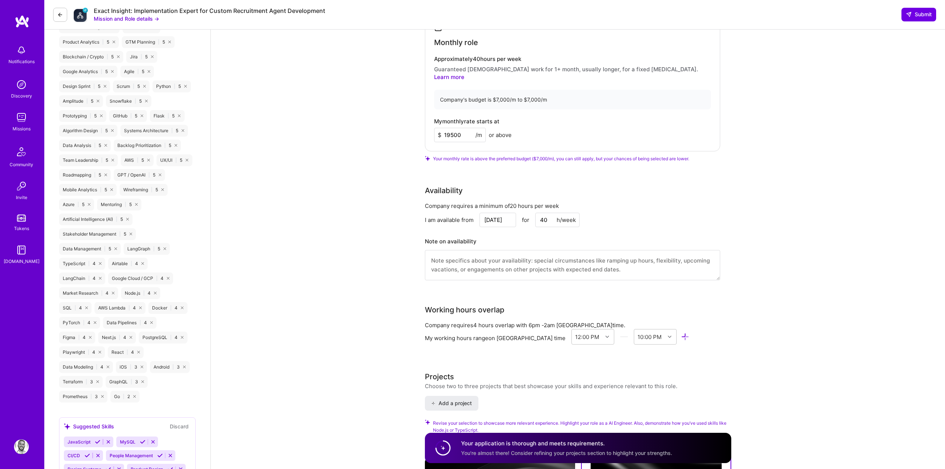
click at [574, 337] on div "12:00 PM 10:00 PM" at bounding box center [630, 338] width 118 height 18
click at [602, 332] on div at bounding box center [607, 337] width 11 height 10
click at [638, 333] on div "10:00 PM" at bounding box center [650, 337] width 24 height 8
click at [634, 384] on div "12:00 AM" at bounding box center [655, 391] width 43 height 14
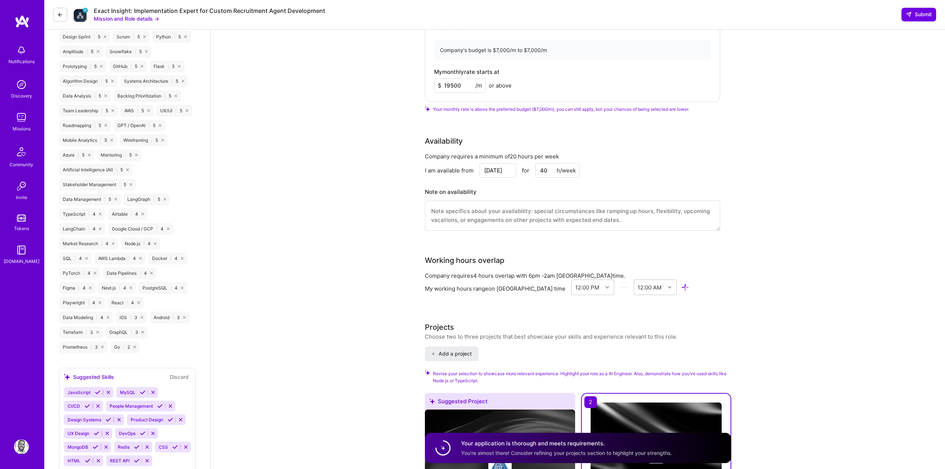
scroll to position [491, 0]
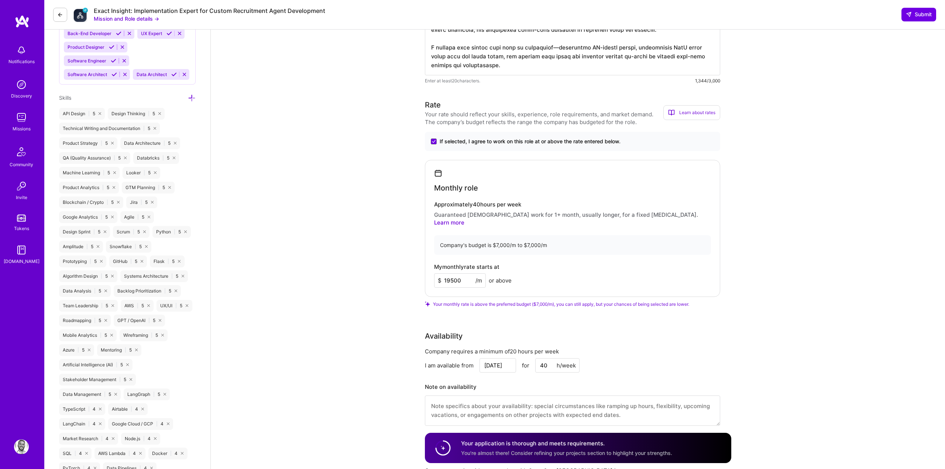
click at [528, 397] on textarea at bounding box center [572, 410] width 295 height 30
drag, startPoint x: 462, startPoint y: 272, endPoint x: 442, endPoint y: 272, distance: 19.9
click at [442, 273] on input "19500" at bounding box center [460, 280] width 52 height 14
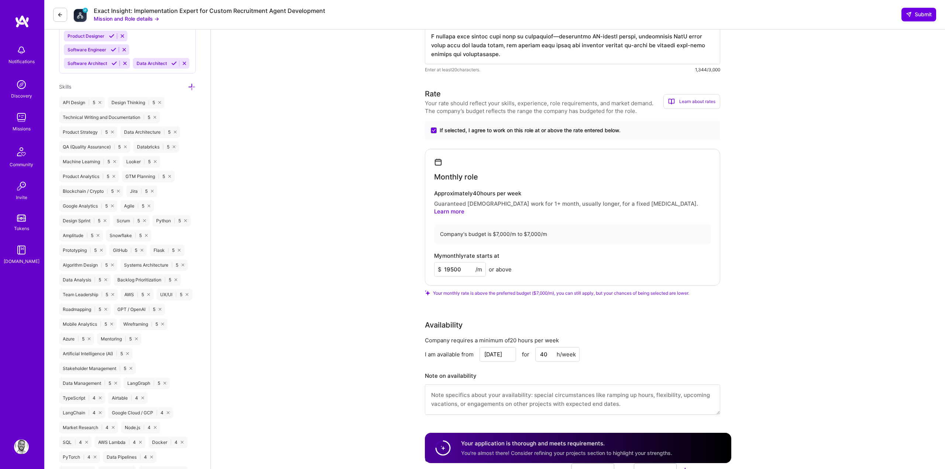
scroll to position [499, 0]
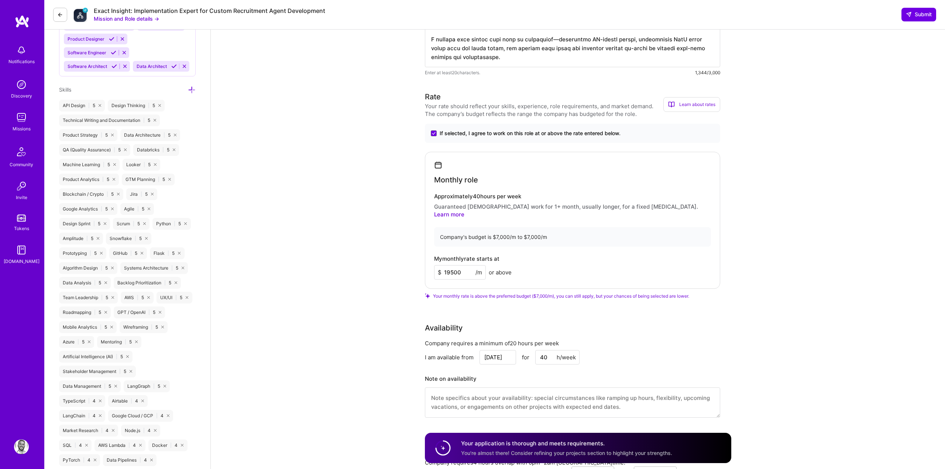
click at [921, 14] on span "Submit" at bounding box center [919, 14] width 26 height 7
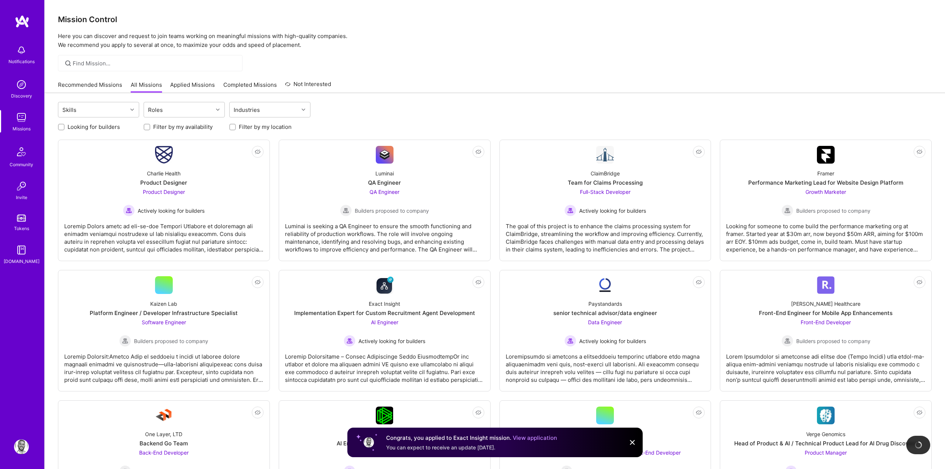
click at [403, 92] on div "Recommended Missions All Missions Applied Missions Completed Missions Not Inter…" at bounding box center [495, 85] width 874 height 16
click at [100, 85] on link "Recommended Missions" at bounding box center [90, 87] width 64 height 12
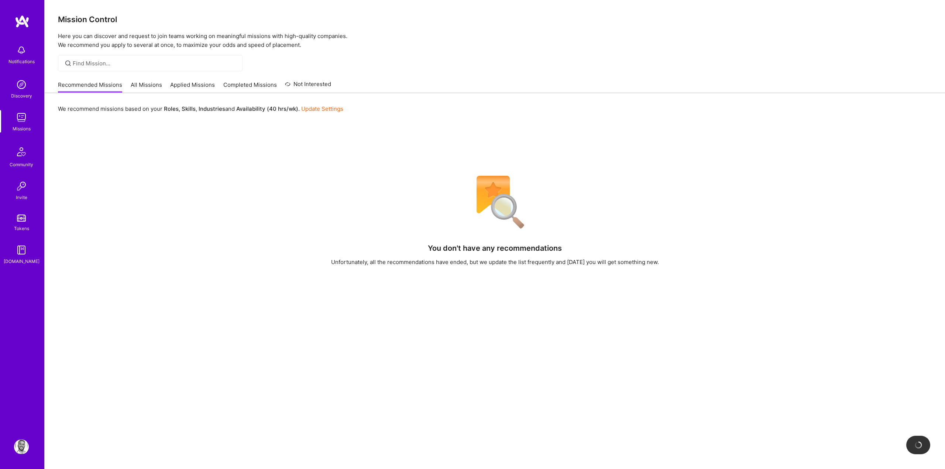
click at [422, 121] on div "We recommend missions based on your Roles , Skills , Industries and Availabilit…" at bounding box center [495, 324] width 900 height 462
